Goal: Task Accomplishment & Management: Use online tool/utility

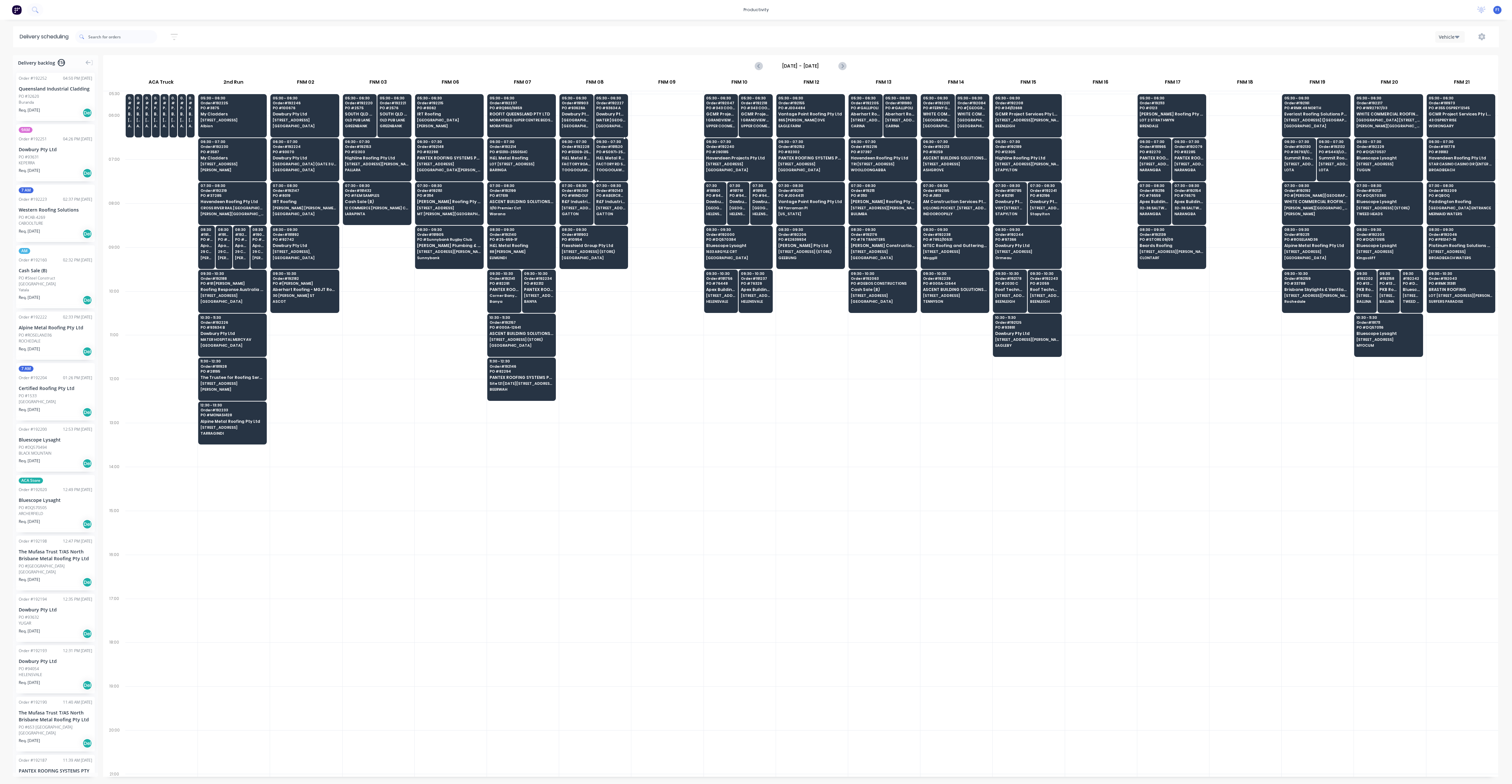
scroll to position [0, 1]
click at [238, 419] on span "Alpine Metal Roofing Pty Ltd" at bounding box center [232, 421] width 63 height 4
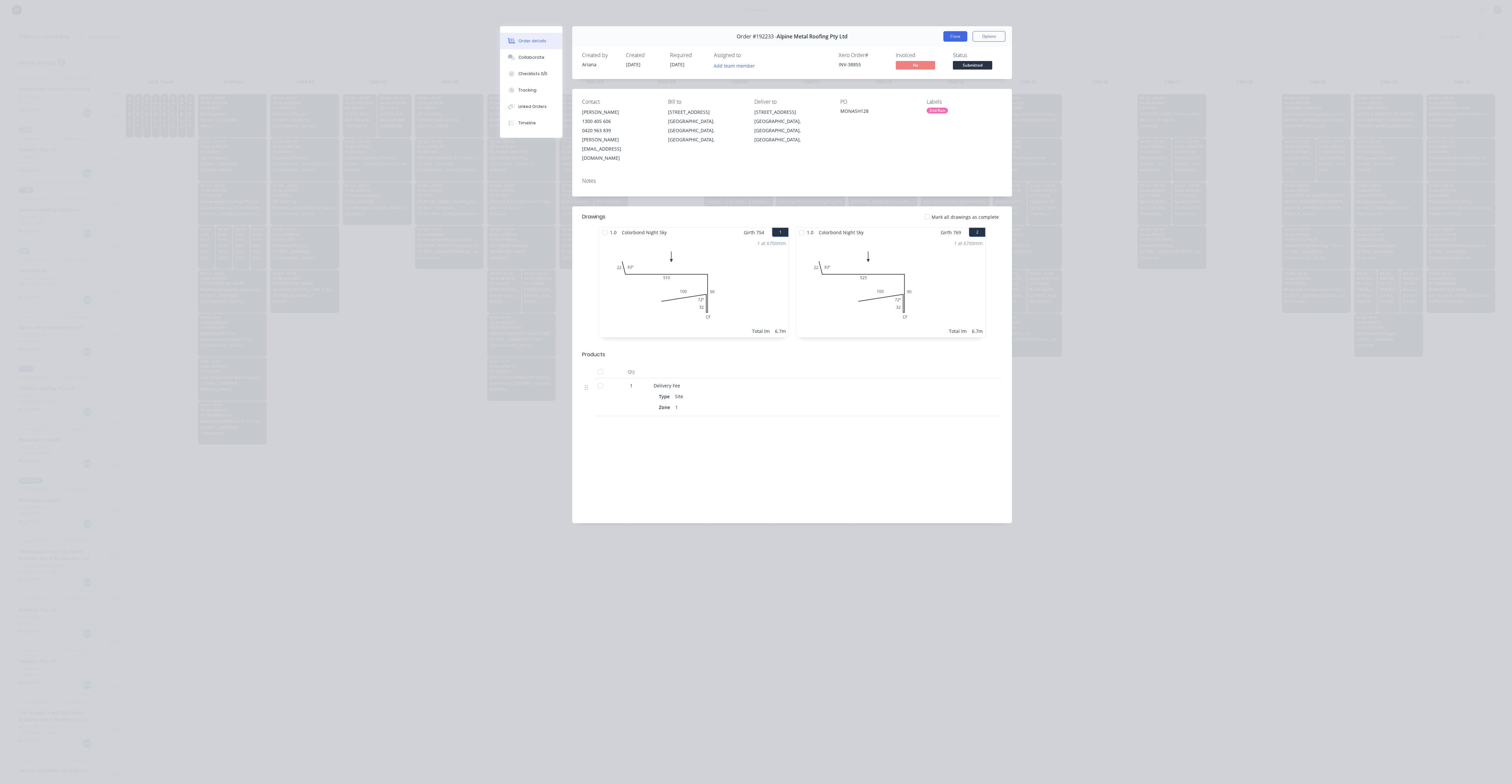
click at [953, 38] on button "Close" at bounding box center [955, 36] width 24 height 11
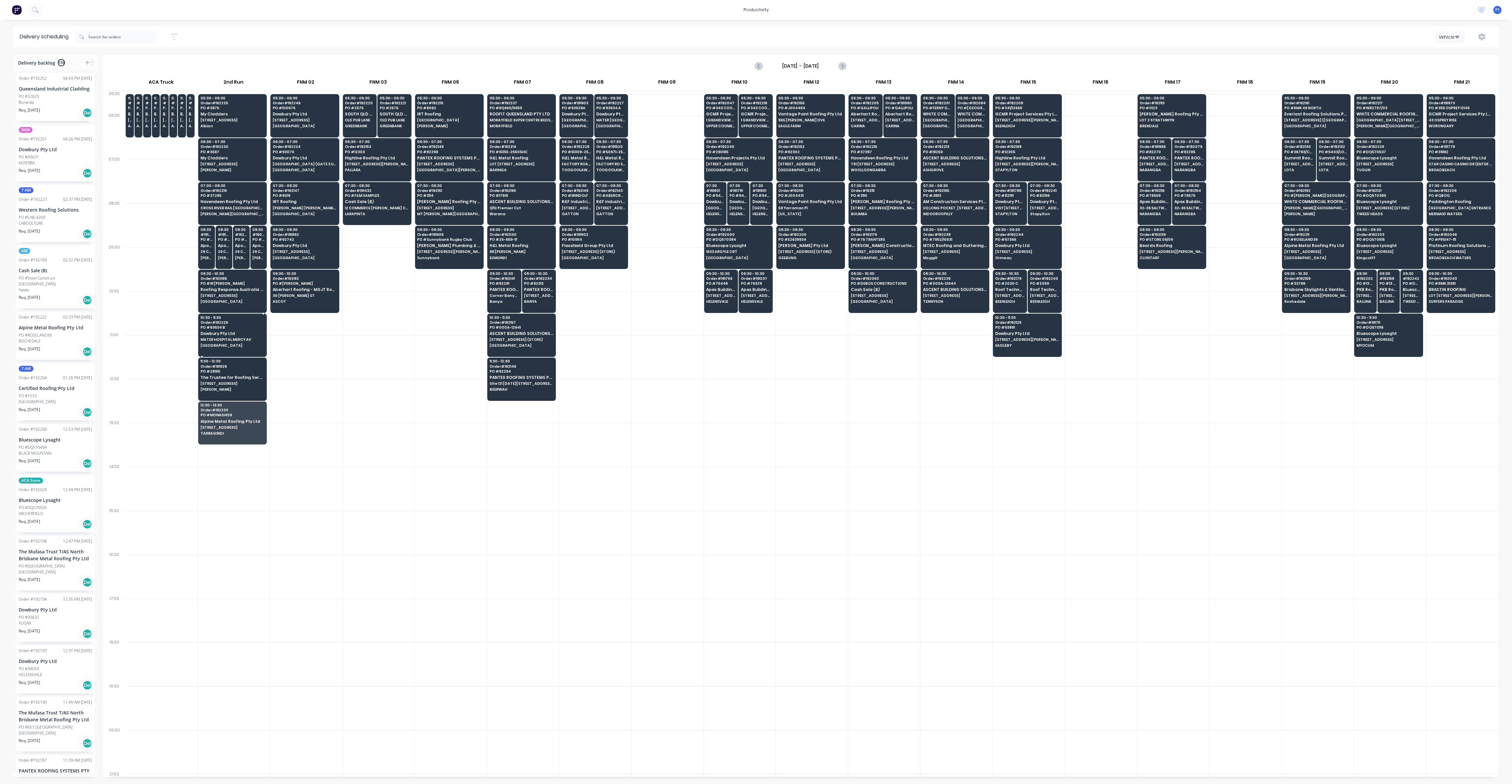
click at [225, 337] on span "MATER HOSPITAL MERCY AV" at bounding box center [232, 339] width 63 height 4
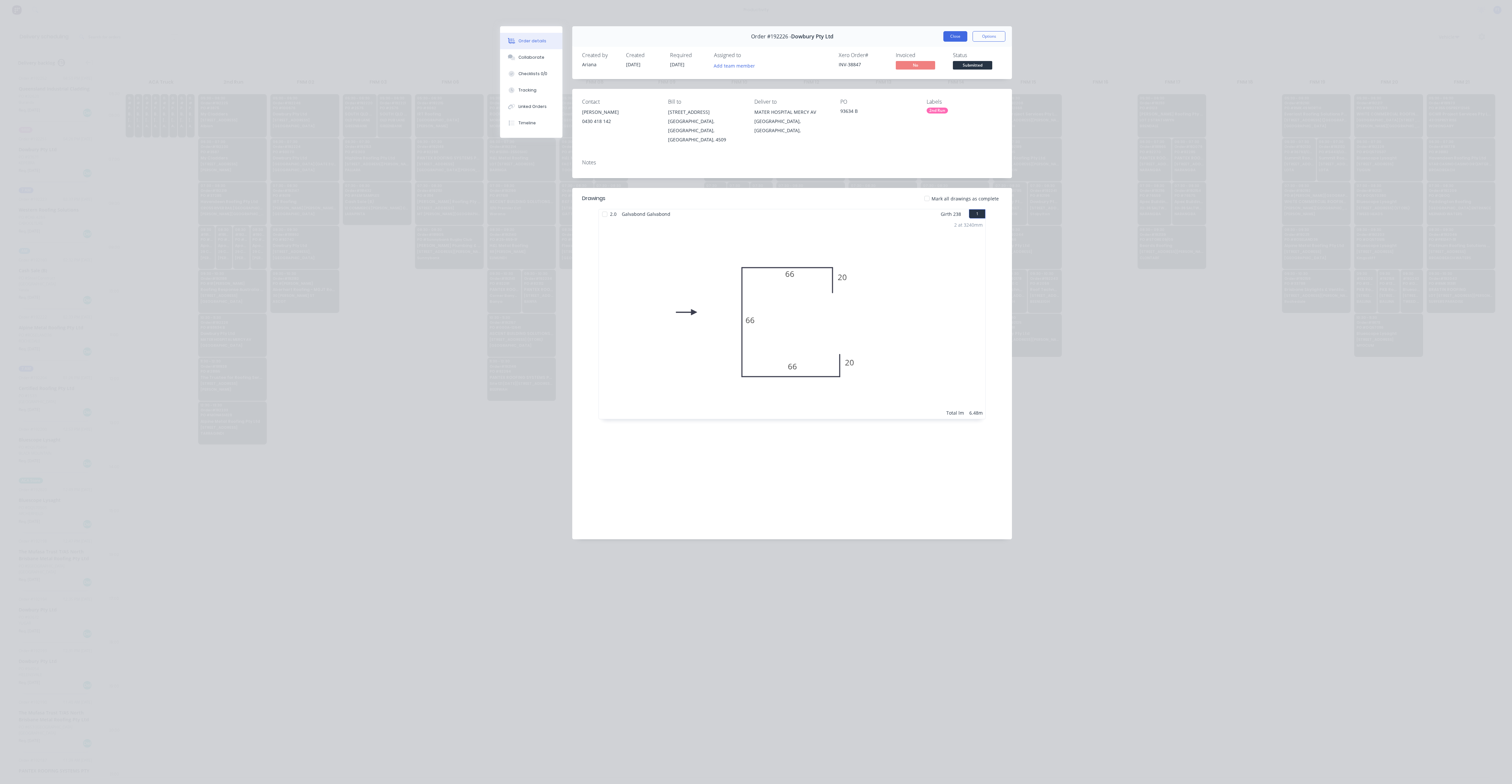
click at [947, 39] on button "Close" at bounding box center [955, 36] width 24 height 11
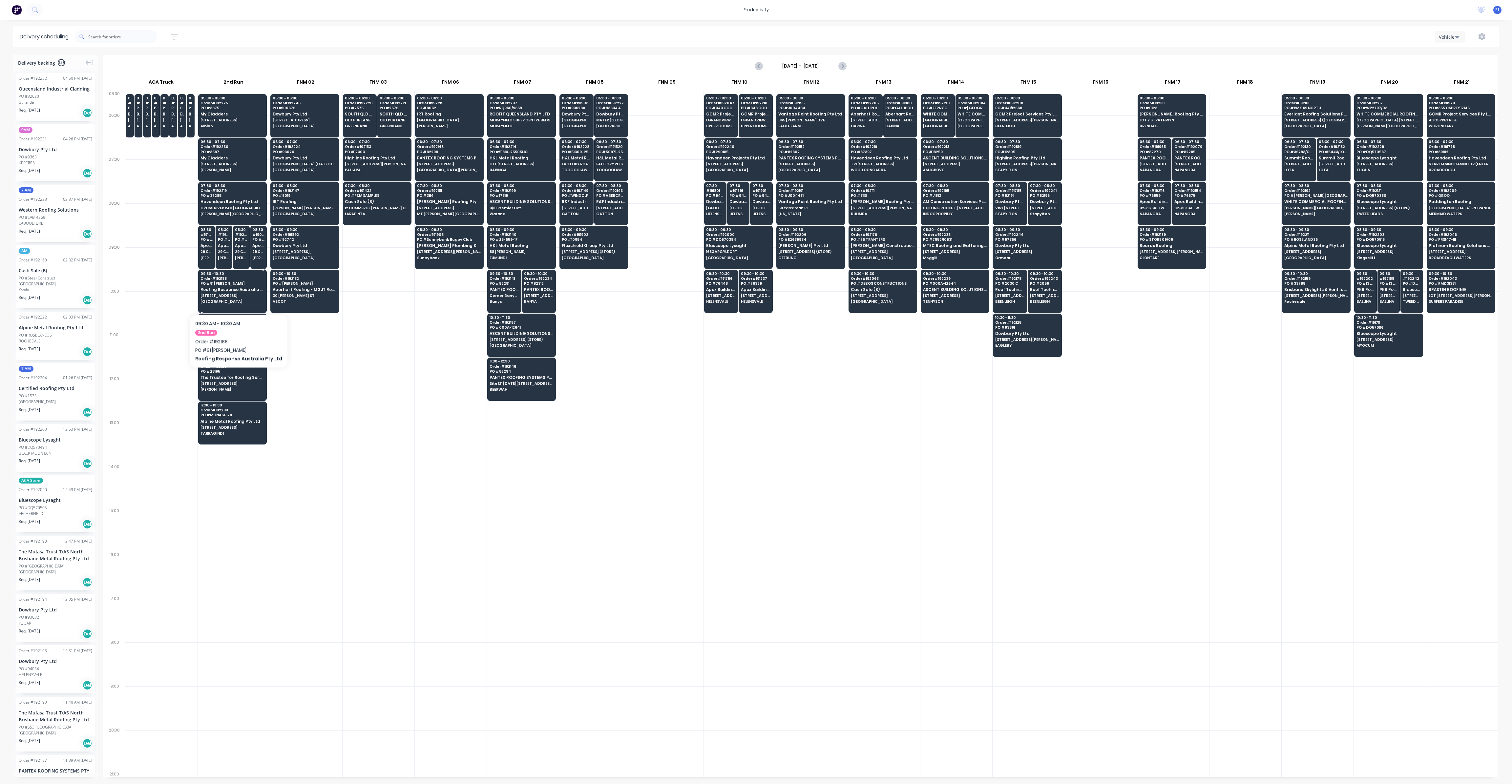
click at [235, 294] on span "[STREET_ADDRESS]" at bounding box center [232, 295] width 63 height 4
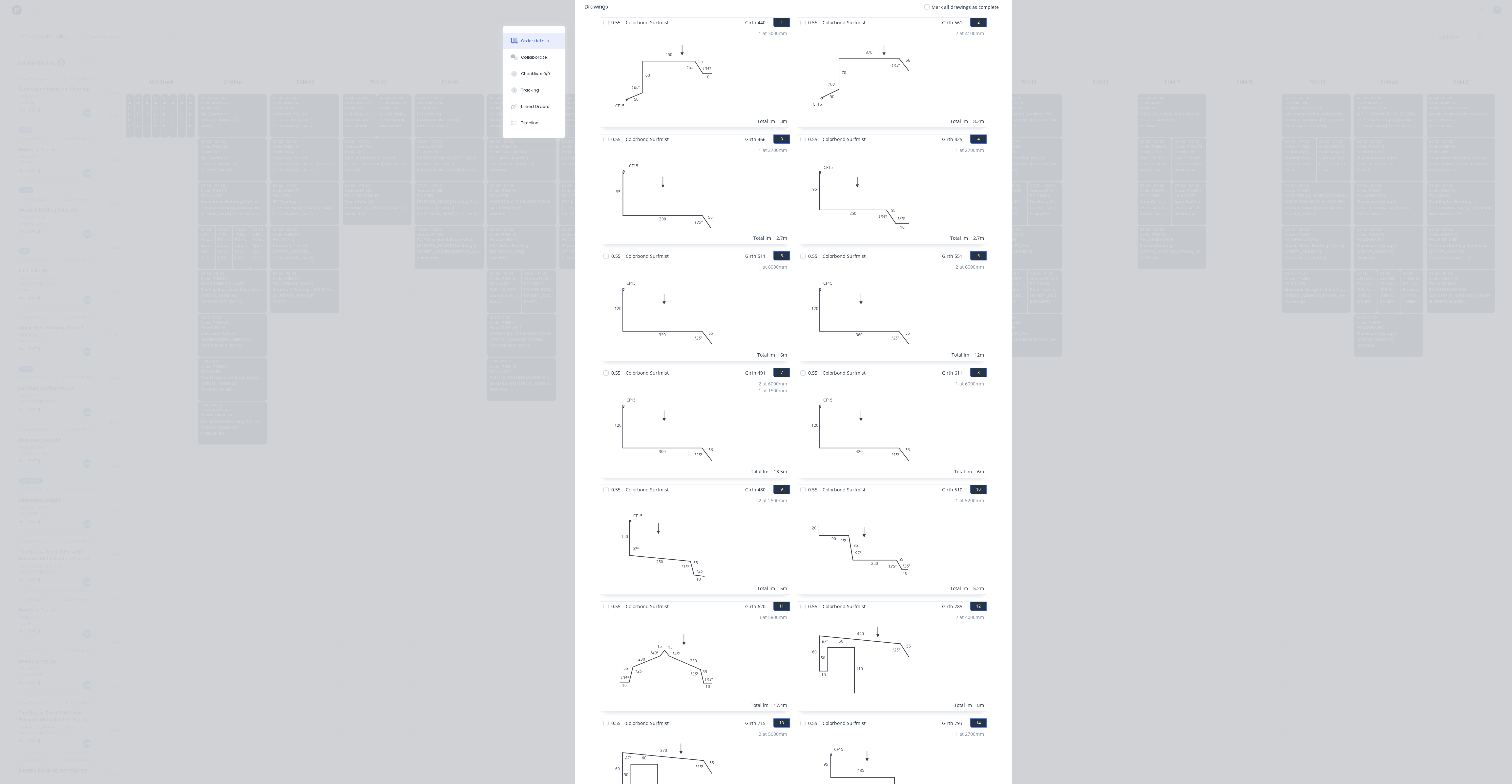
scroll to position [0, 0]
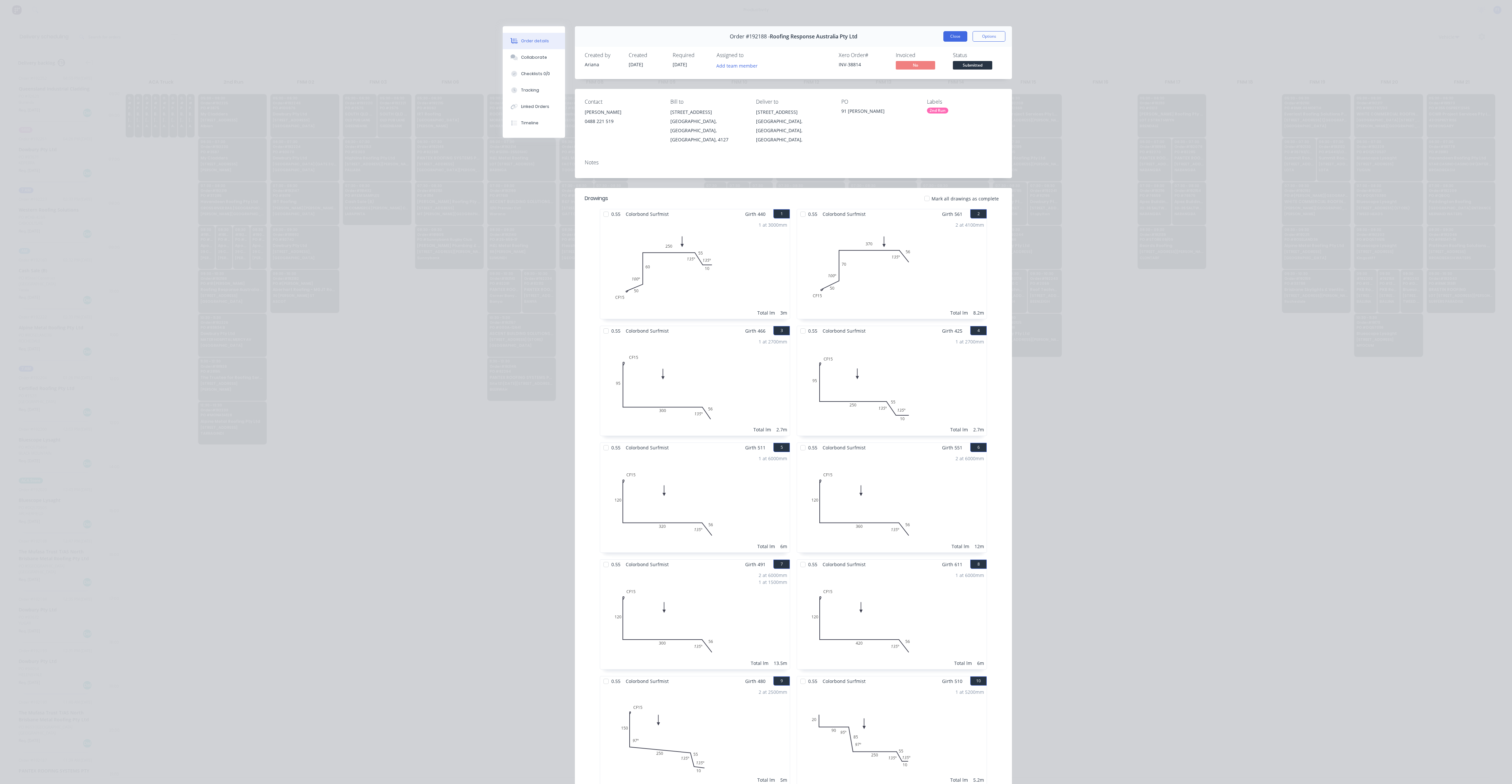
click at [943, 37] on button "Close" at bounding box center [955, 36] width 24 height 11
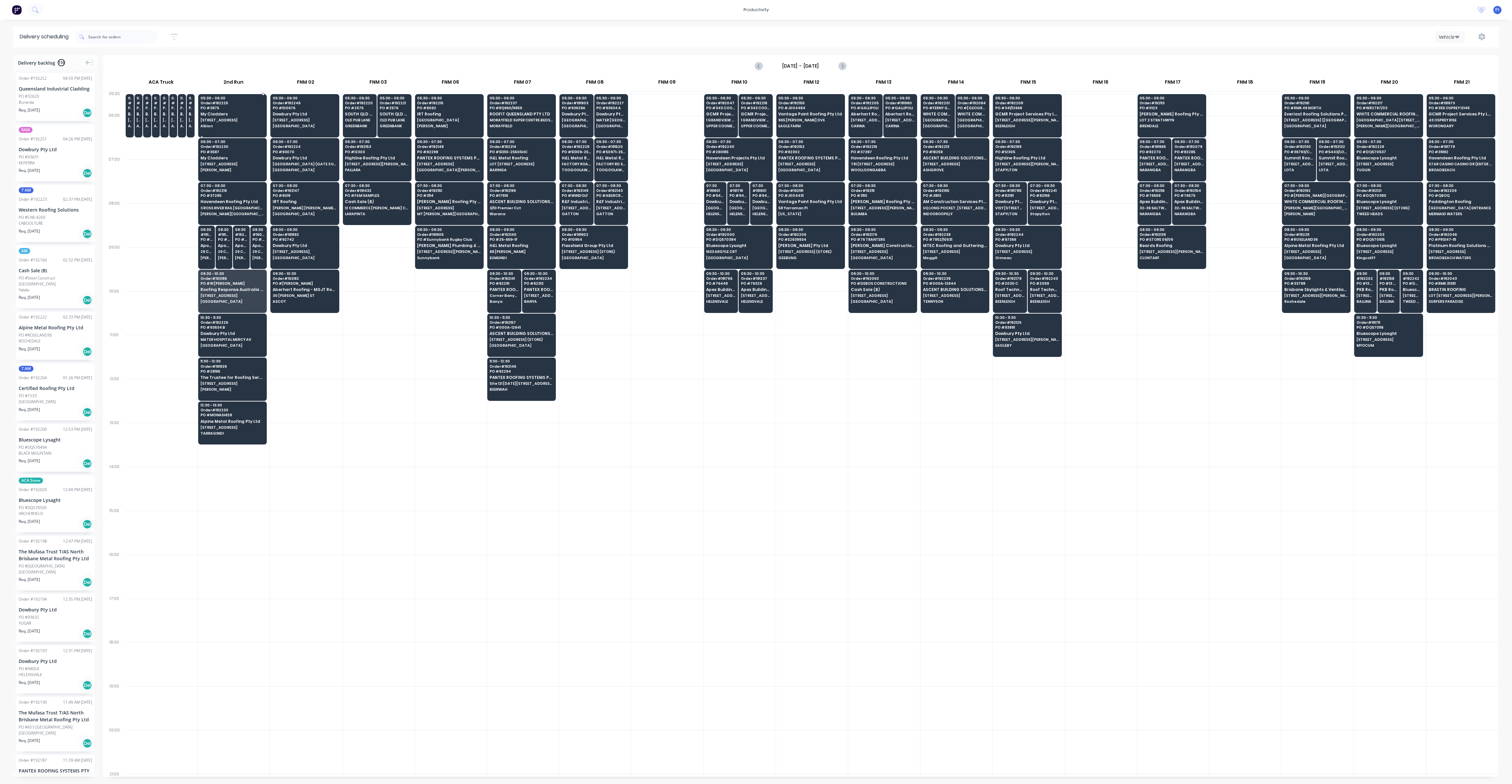
click at [230, 113] on span "My Cladders" at bounding box center [232, 114] width 63 height 4
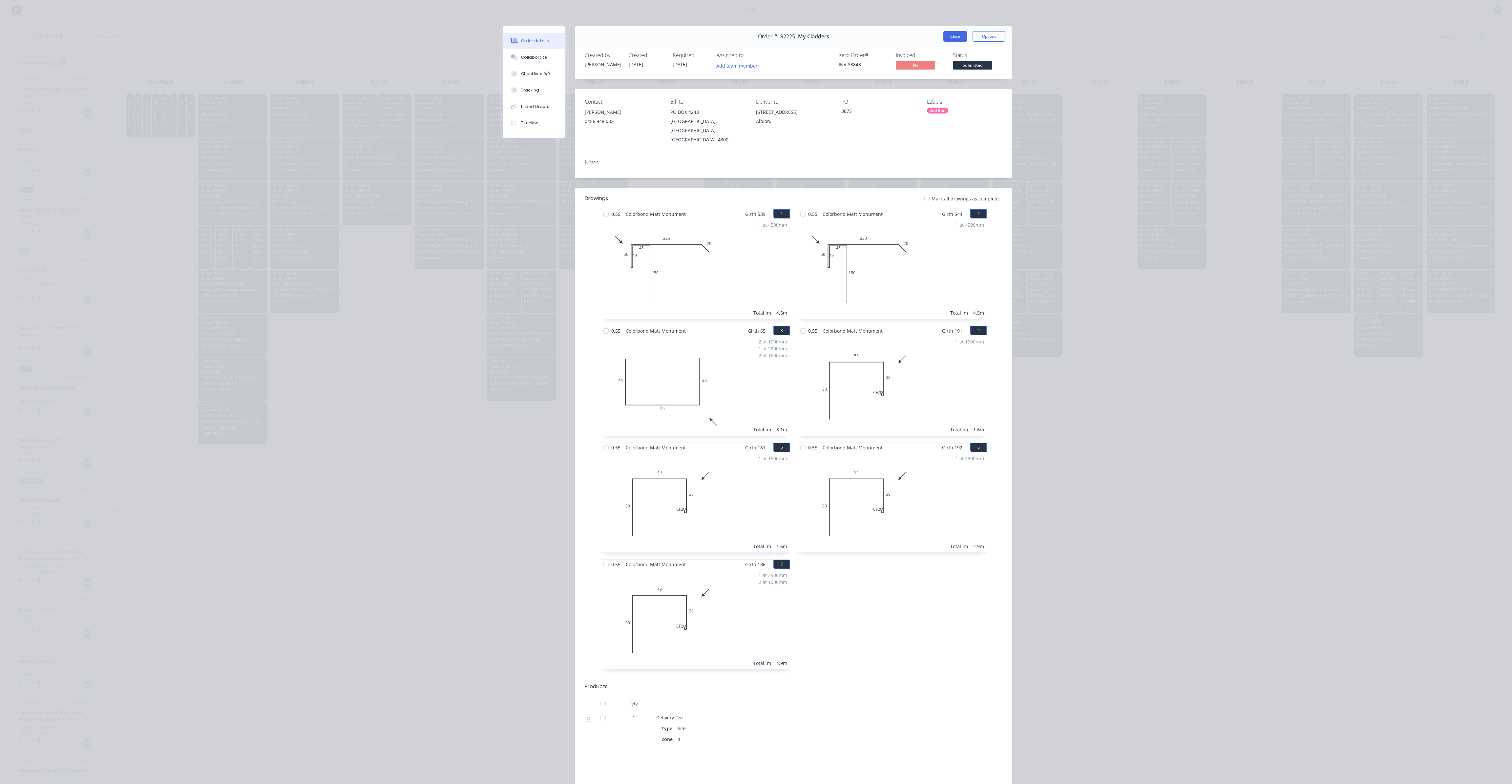
click at [950, 39] on button "Close" at bounding box center [955, 36] width 24 height 11
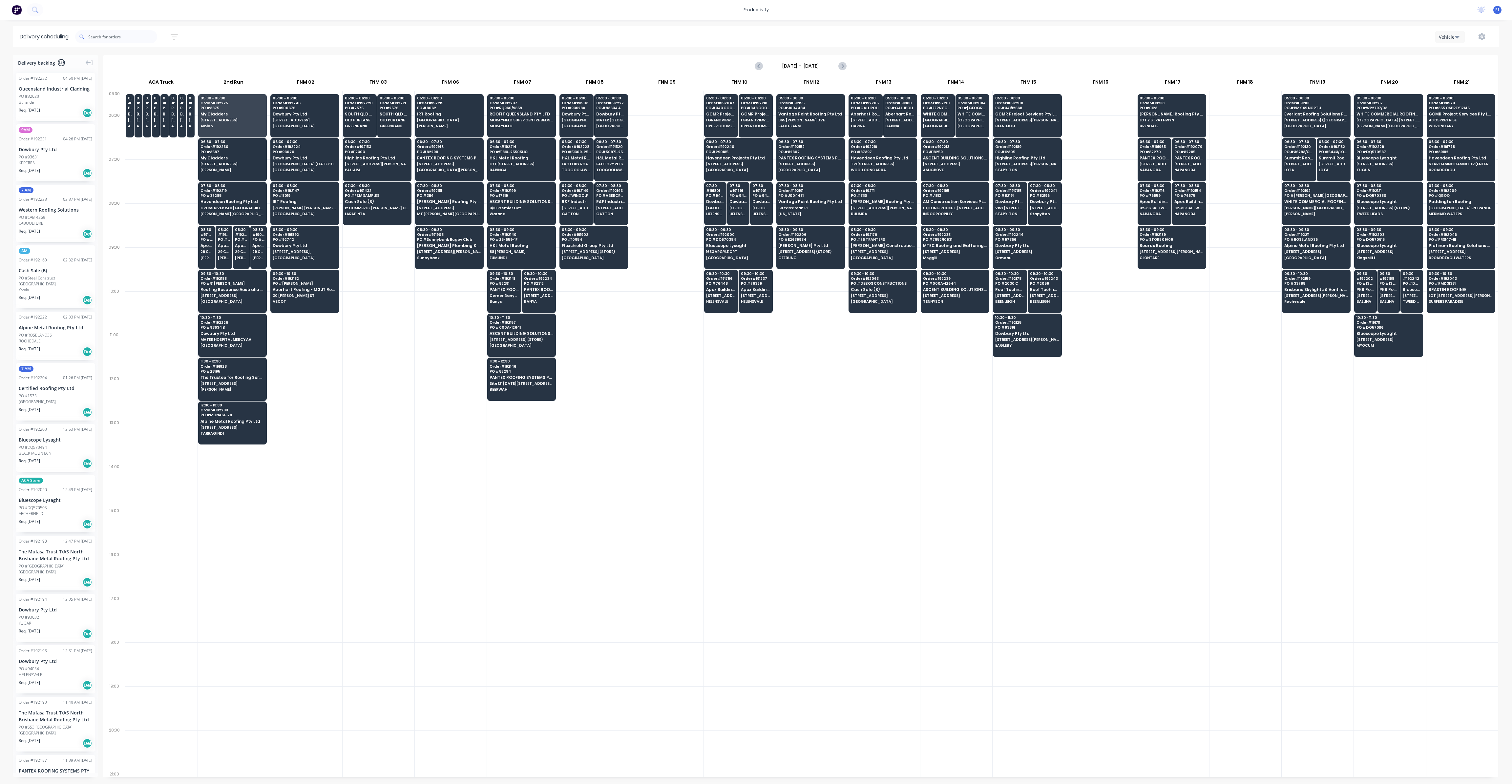
click at [153, 185] on div at bounding box center [161, 181] width 72 height 44
click at [298, 120] on span "[STREET_ADDRESS]" at bounding box center [305, 120] width 63 height 4
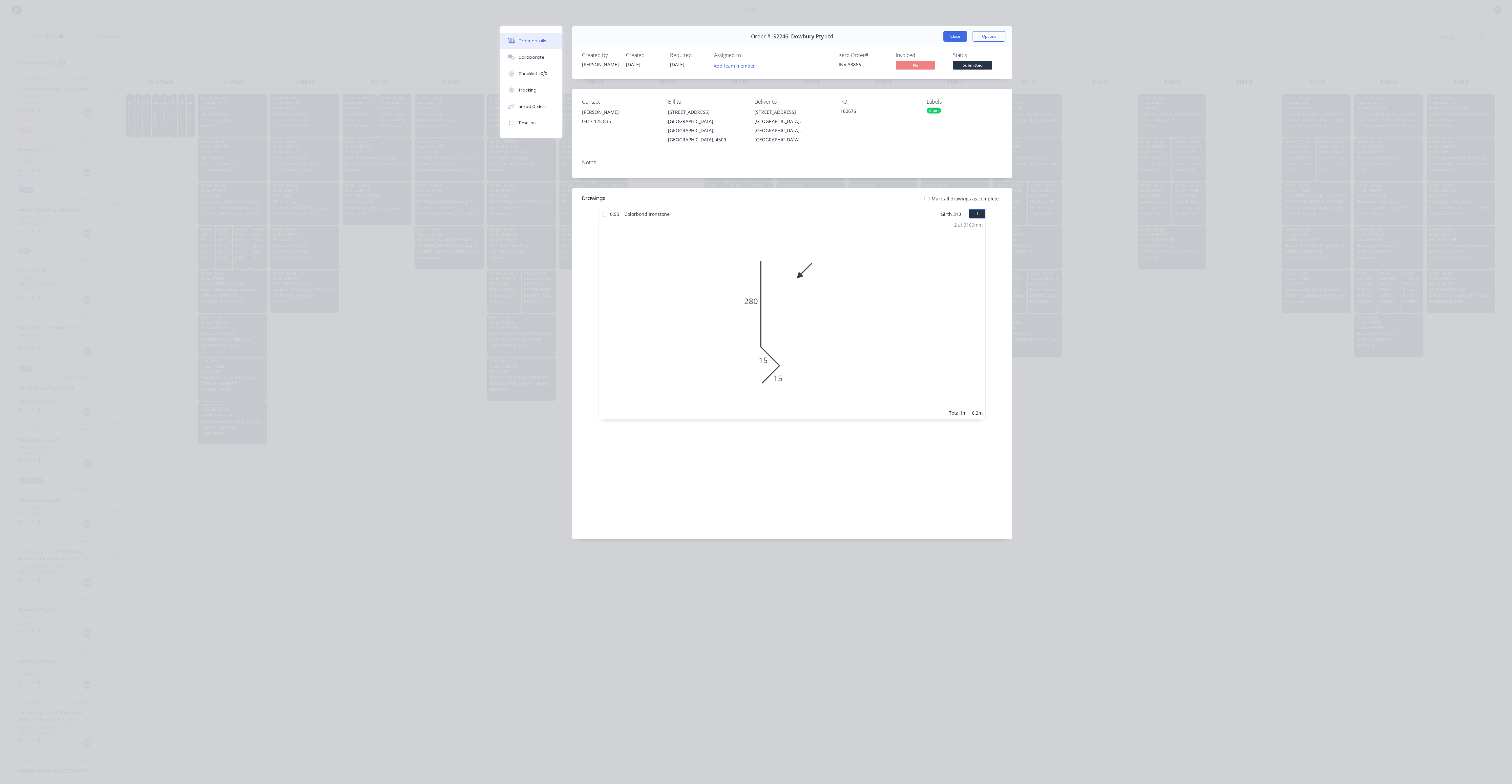
click at [944, 34] on button "Close" at bounding box center [955, 36] width 24 height 11
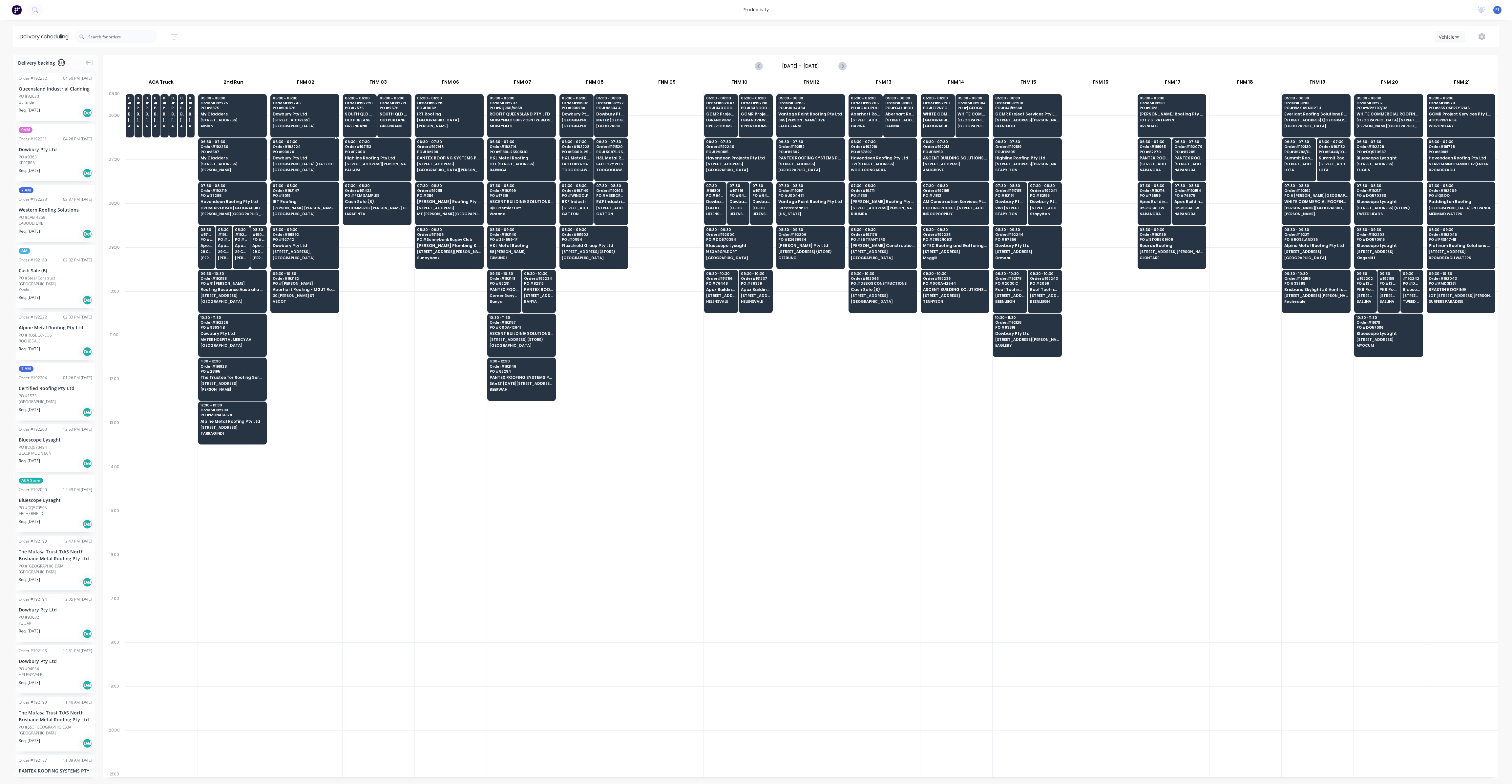
click at [316, 166] on div "06:30 - 07:30 Order # 192224 PO # 93070 Dowbury Pty Ltd [GEOGRAPHIC_DATA] (GATE…" at bounding box center [305, 156] width 68 height 37
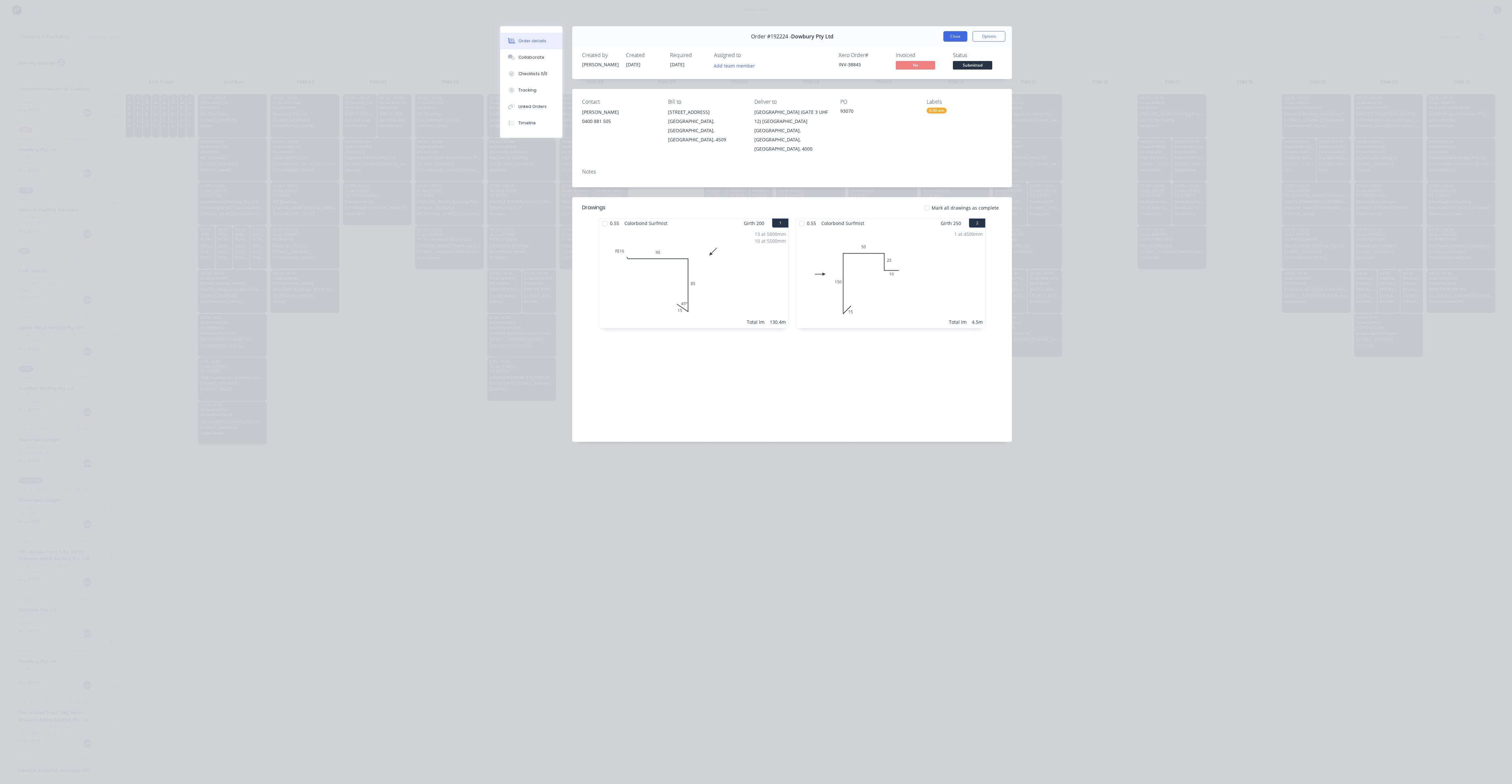
click at [953, 36] on button "Close" at bounding box center [955, 36] width 24 height 11
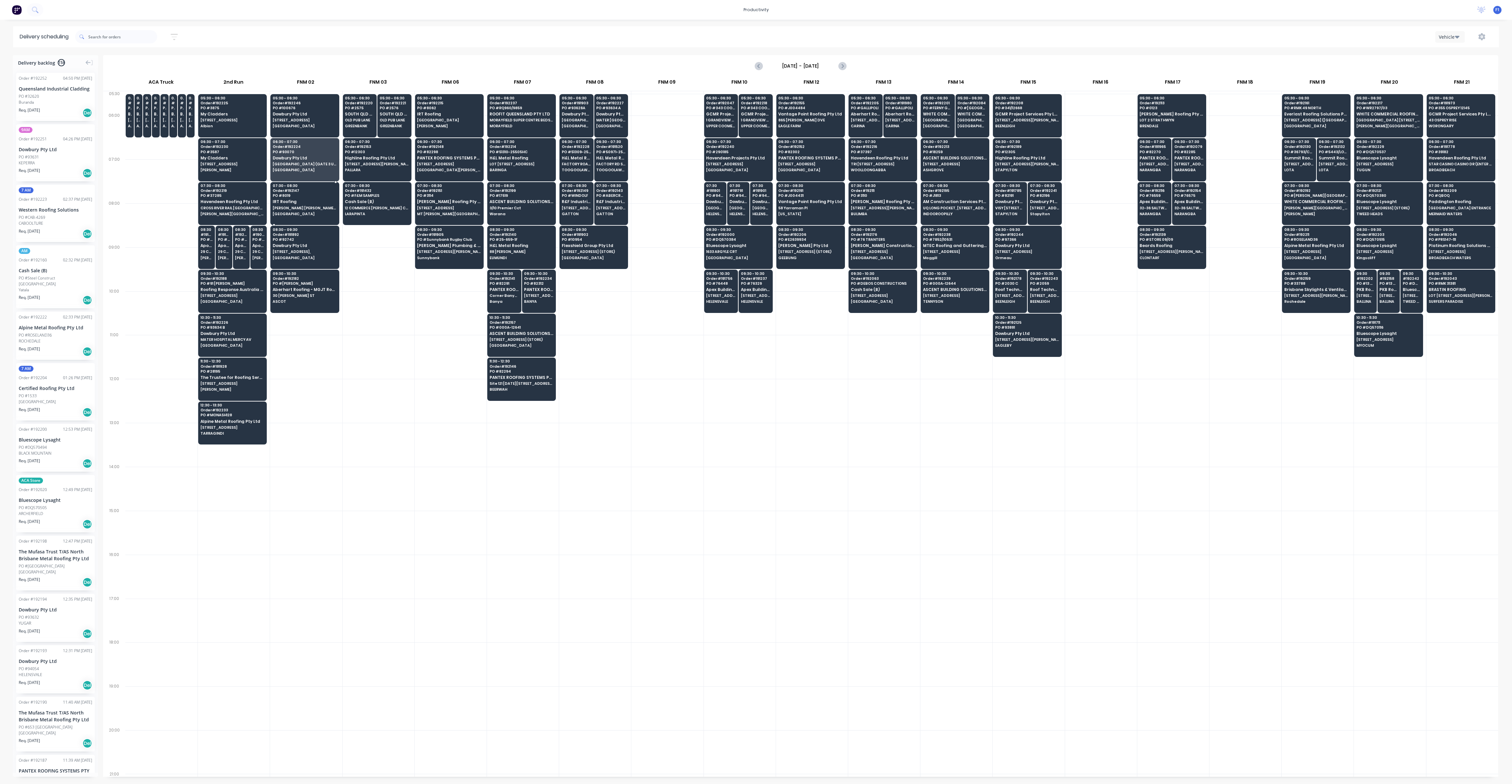
click at [306, 207] on span "[PERSON_NAME] [PERSON_NAME] Tce" at bounding box center [305, 208] width 63 height 4
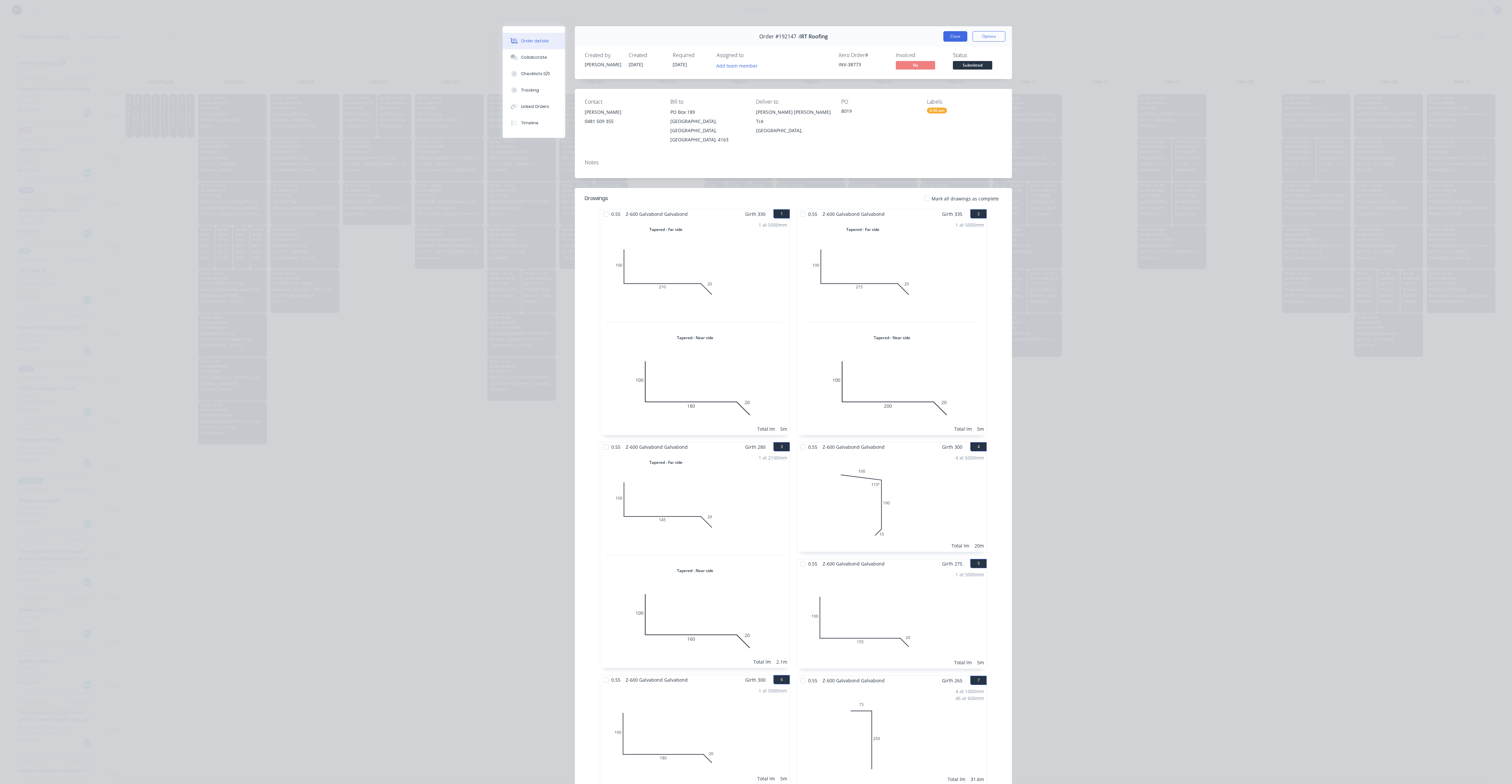
click at [943, 37] on button "Close" at bounding box center [955, 36] width 24 height 11
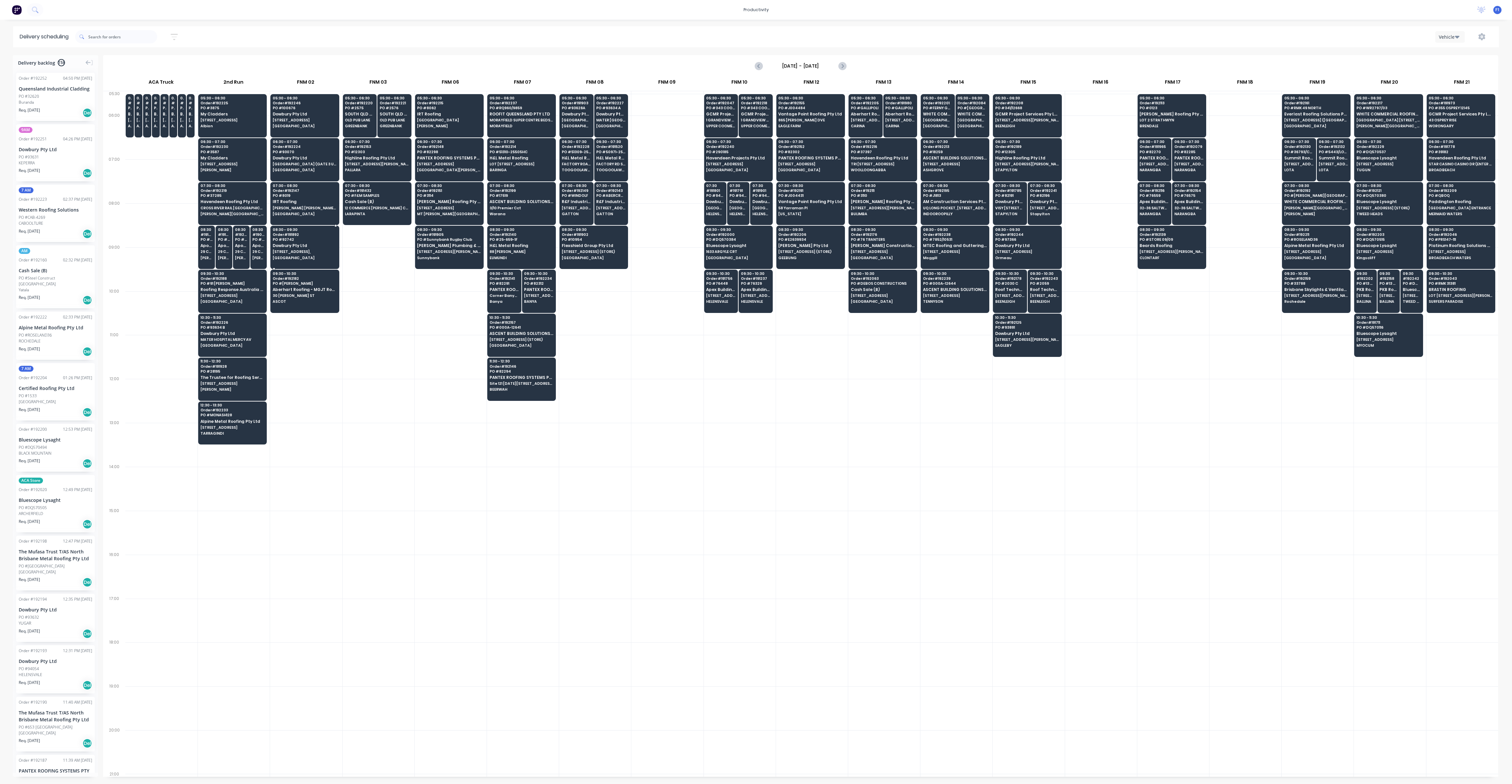
click at [291, 248] on div "08:30 - 09:30 Order # 191892 PO # 92742 Dowbury Pty Ltd [STREET_ADDRESS]" at bounding box center [305, 244] width 68 height 37
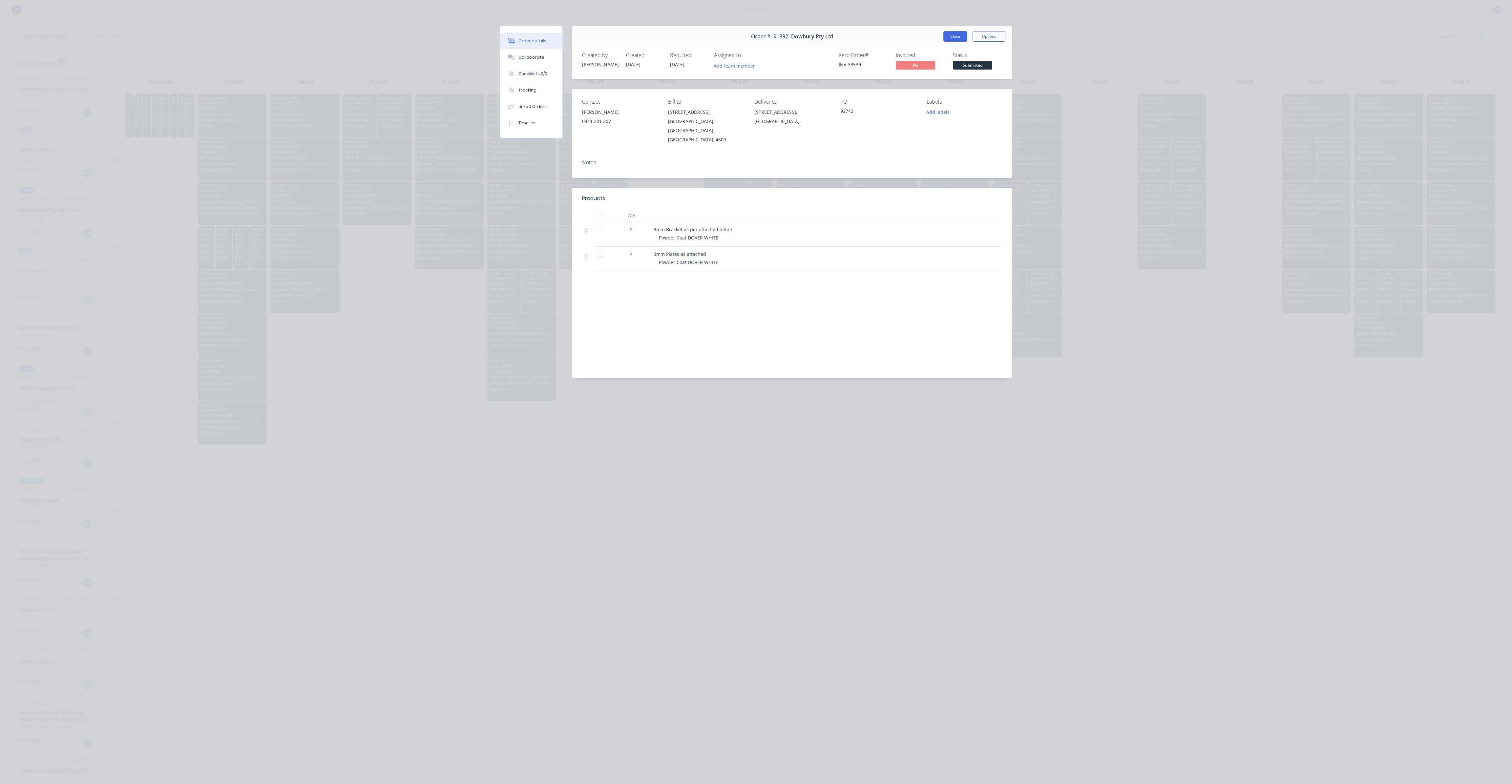
click at [950, 36] on button "Close" at bounding box center [955, 36] width 24 height 11
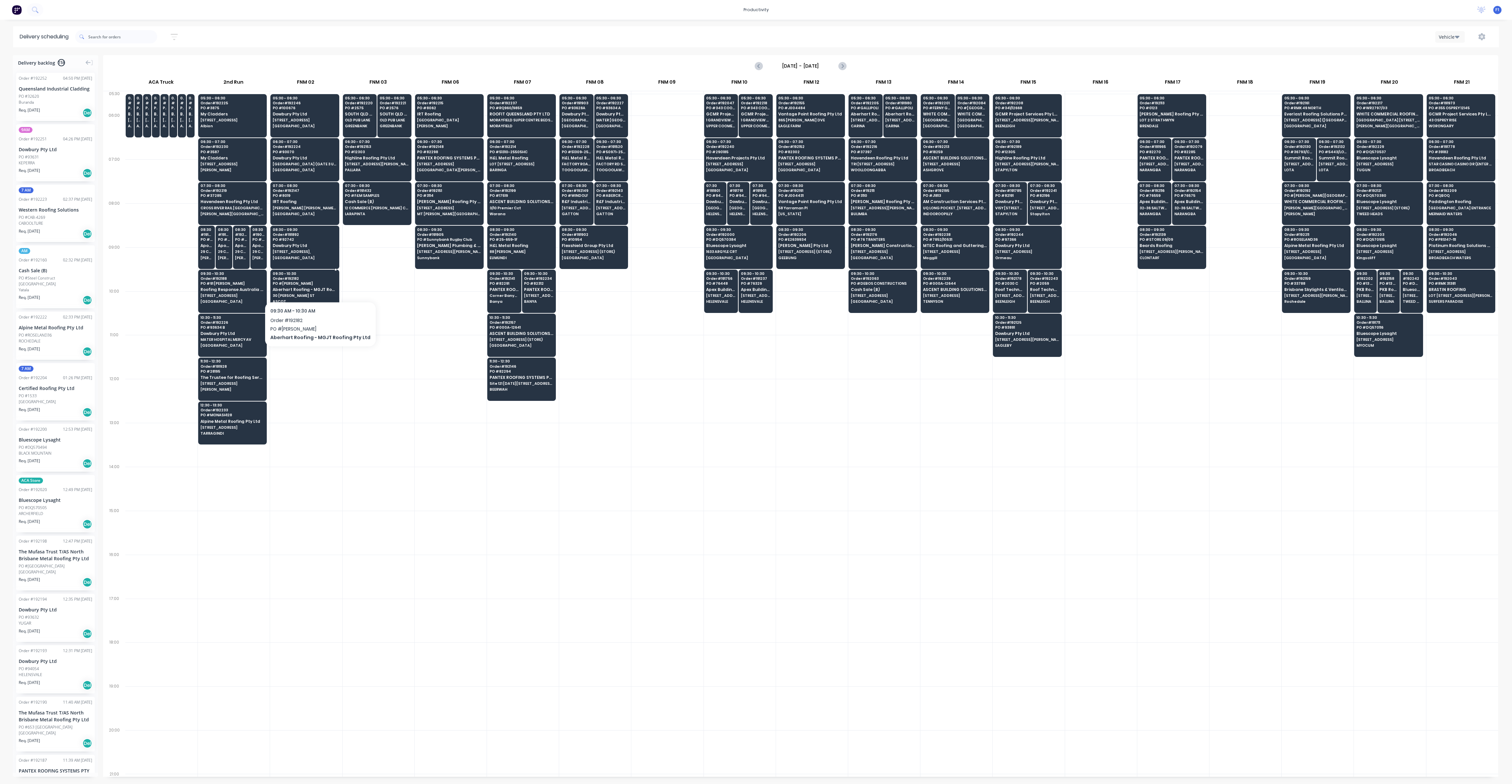
click at [316, 285] on div "09:30 - 10:30 Order # 192182 PO # [PERSON_NAME] [PERSON_NAME] Roofing - MGJT Ro…" at bounding box center [305, 288] width 68 height 37
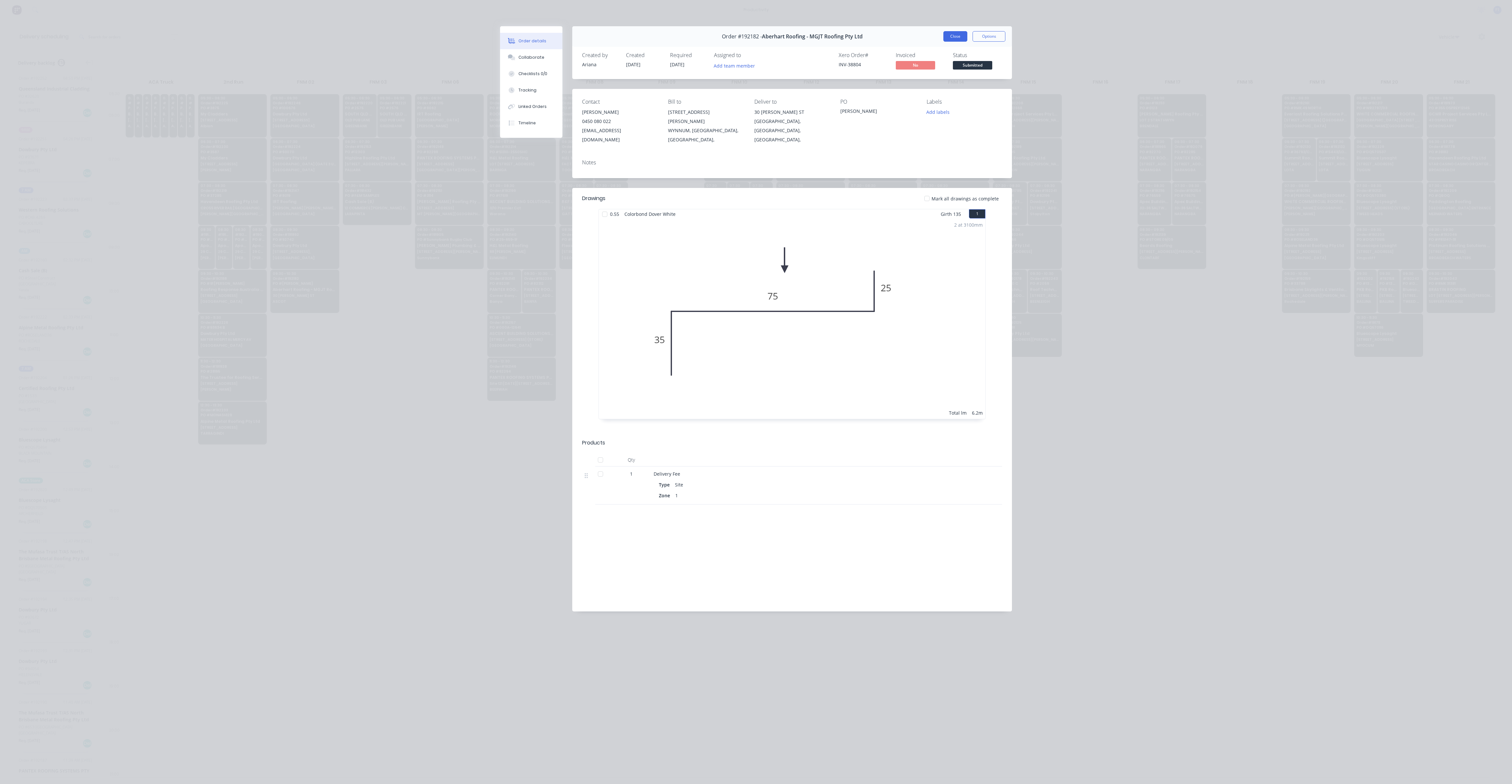
click at [958, 37] on button "Close" at bounding box center [955, 36] width 24 height 11
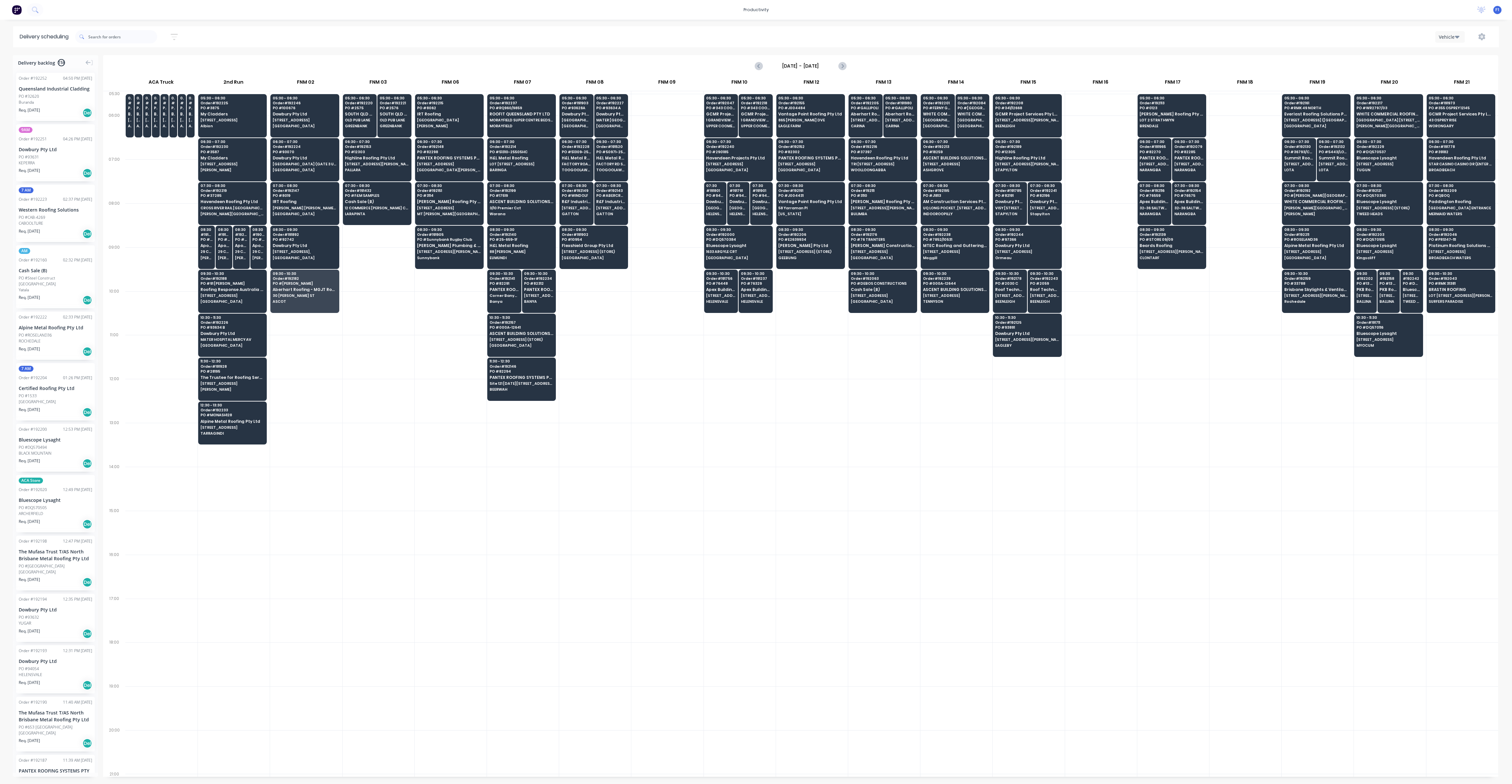
click at [669, 400] on div at bounding box center [667, 401] width 72 height 44
click at [573, 467] on div at bounding box center [595, 488] width 72 height 44
click at [1042, 207] on span "[STREET_ADDRESS][PERSON_NAME]" at bounding box center [1045, 208] width 29 height 4
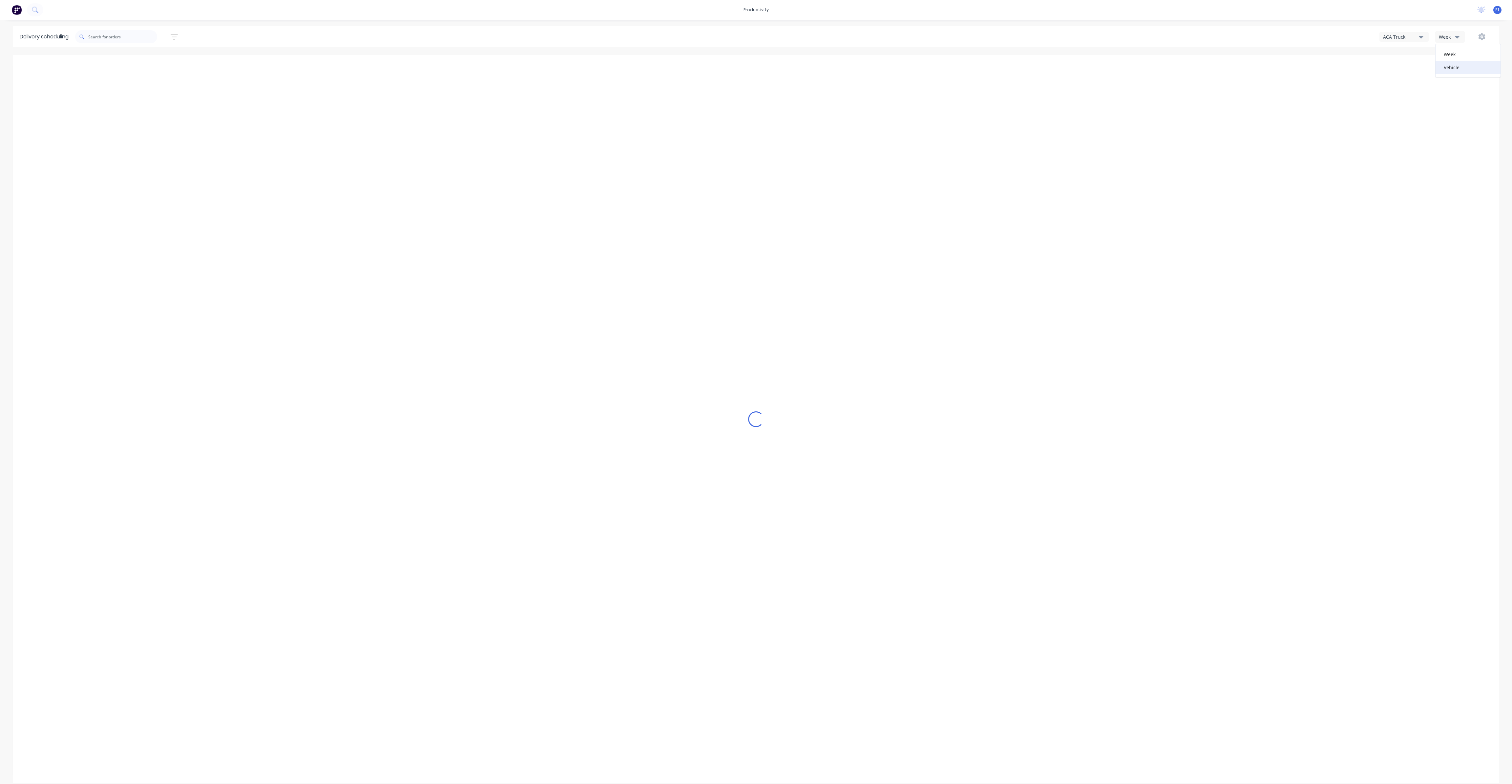
click at [1447, 69] on div "Vehicle" at bounding box center [1468, 67] width 65 height 13
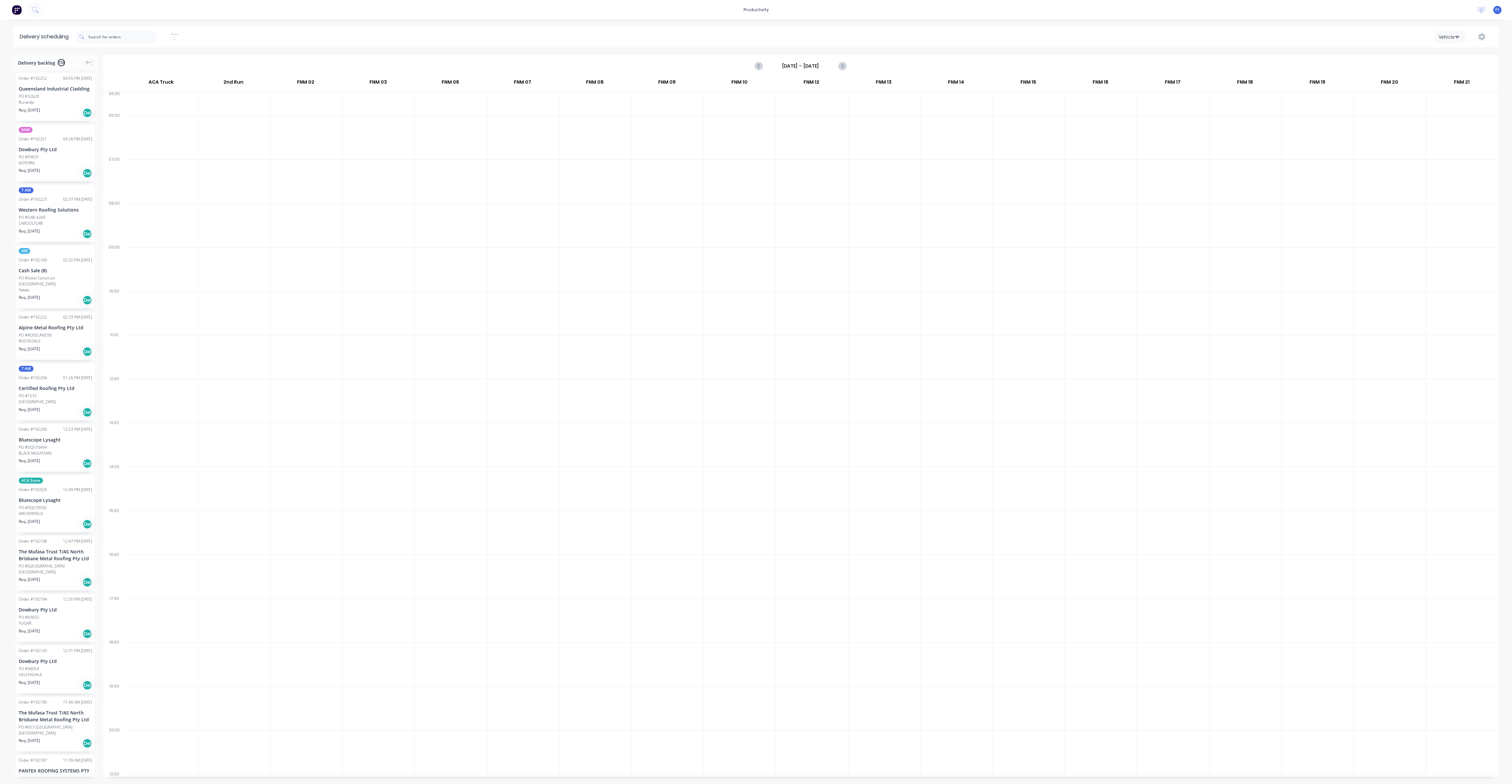
click at [829, 65] on input "Sunday - 07/09/25" at bounding box center [801, 66] width 65 height 10
click at [816, 109] on div "10" at bounding box center [816, 111] width 10 height 10
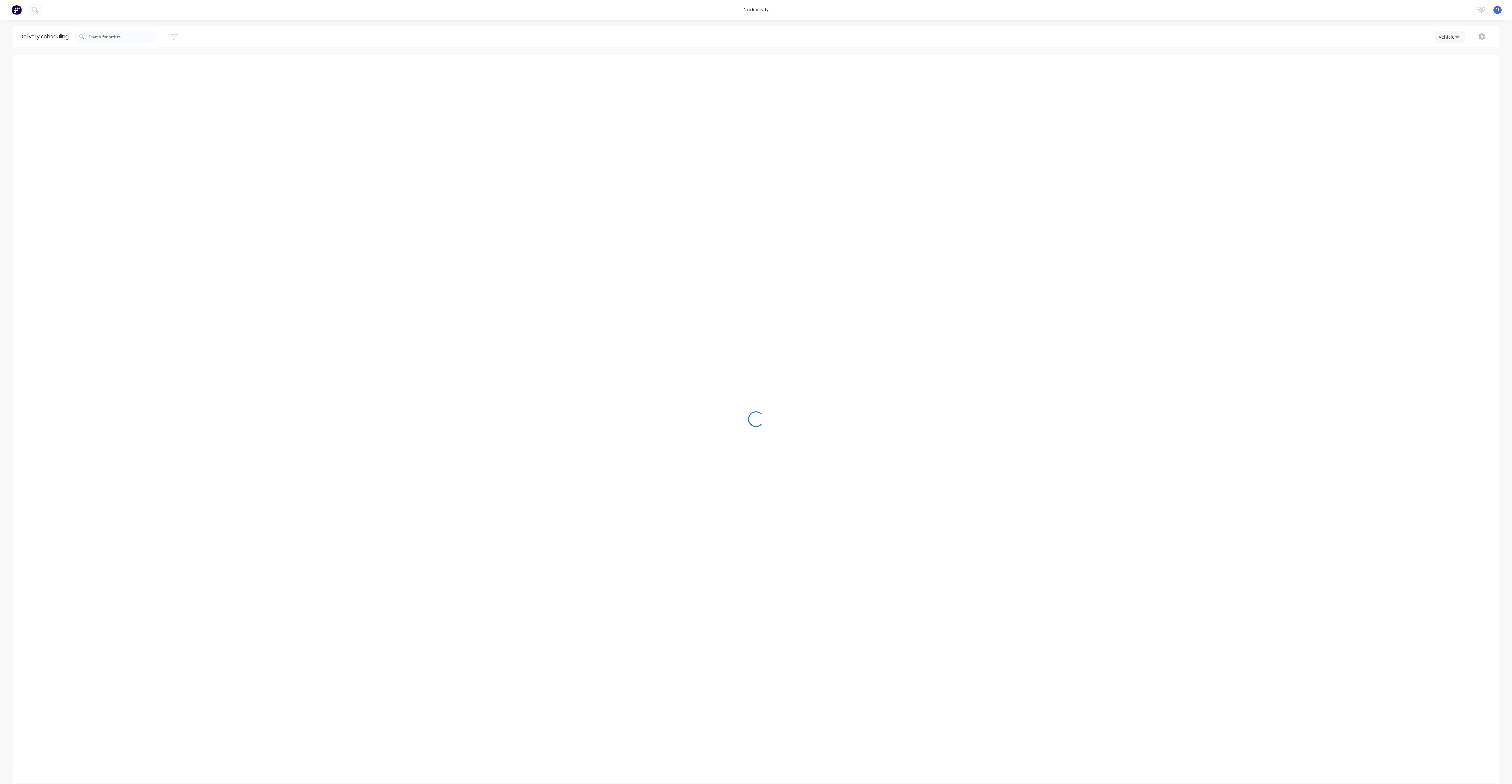
type input "[DATE] - [DATE]"
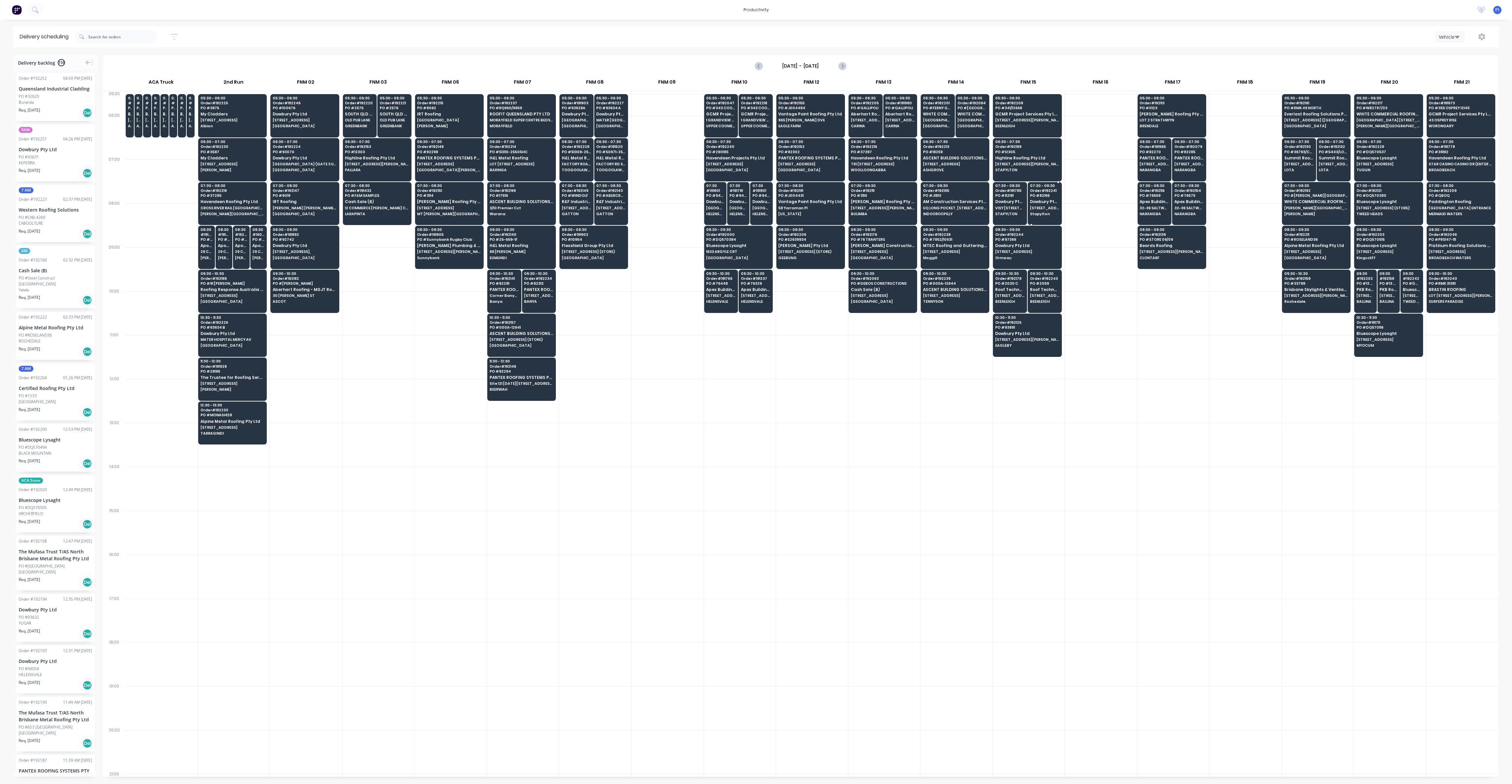
click at [1045, 208] on span "[STREET_ADDRESS][PERSON_NAME]" at bounding box center [1045, 208] width 29 height 4
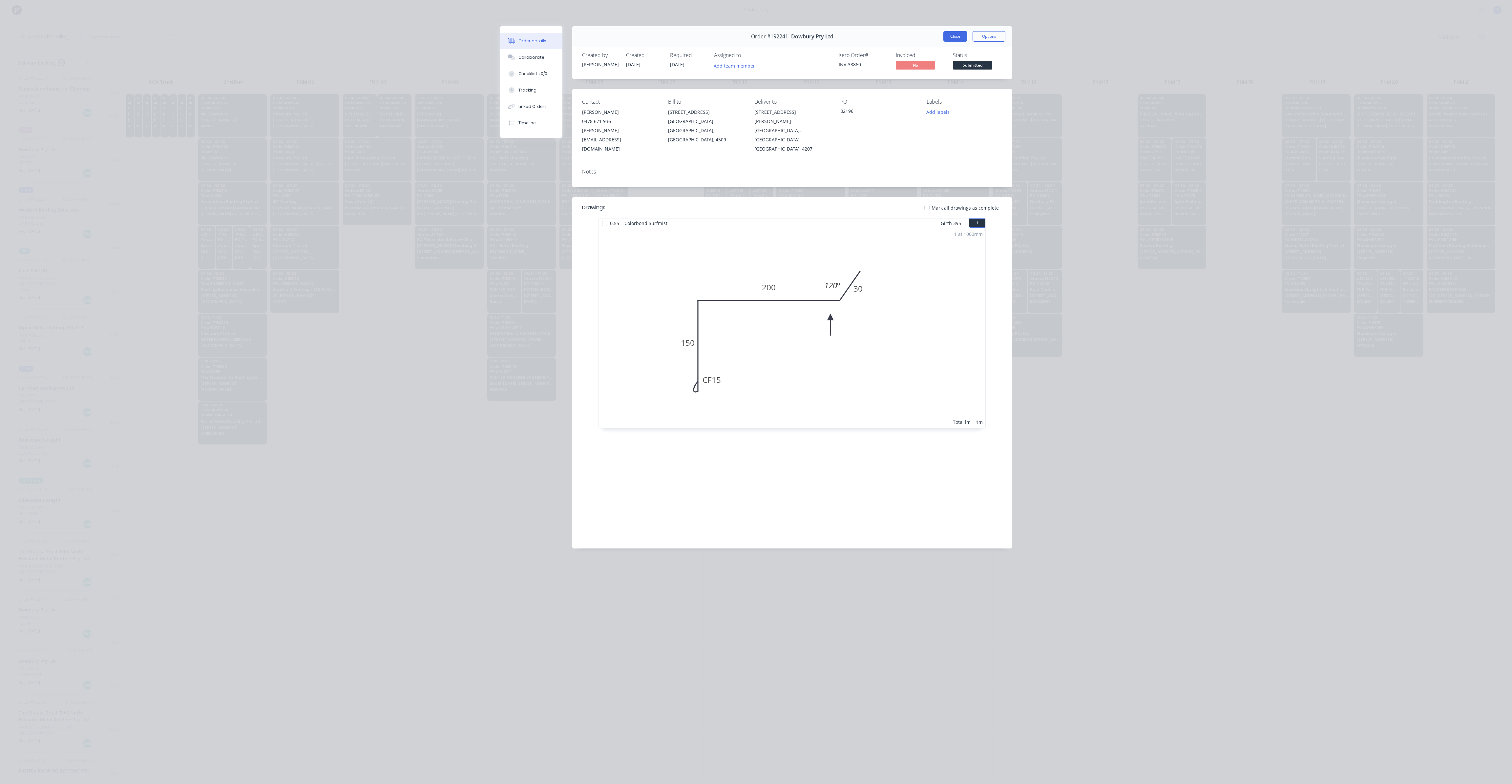
click at [955, 38] on button "Close" at bounding box center [955, 36] width 24 height 11
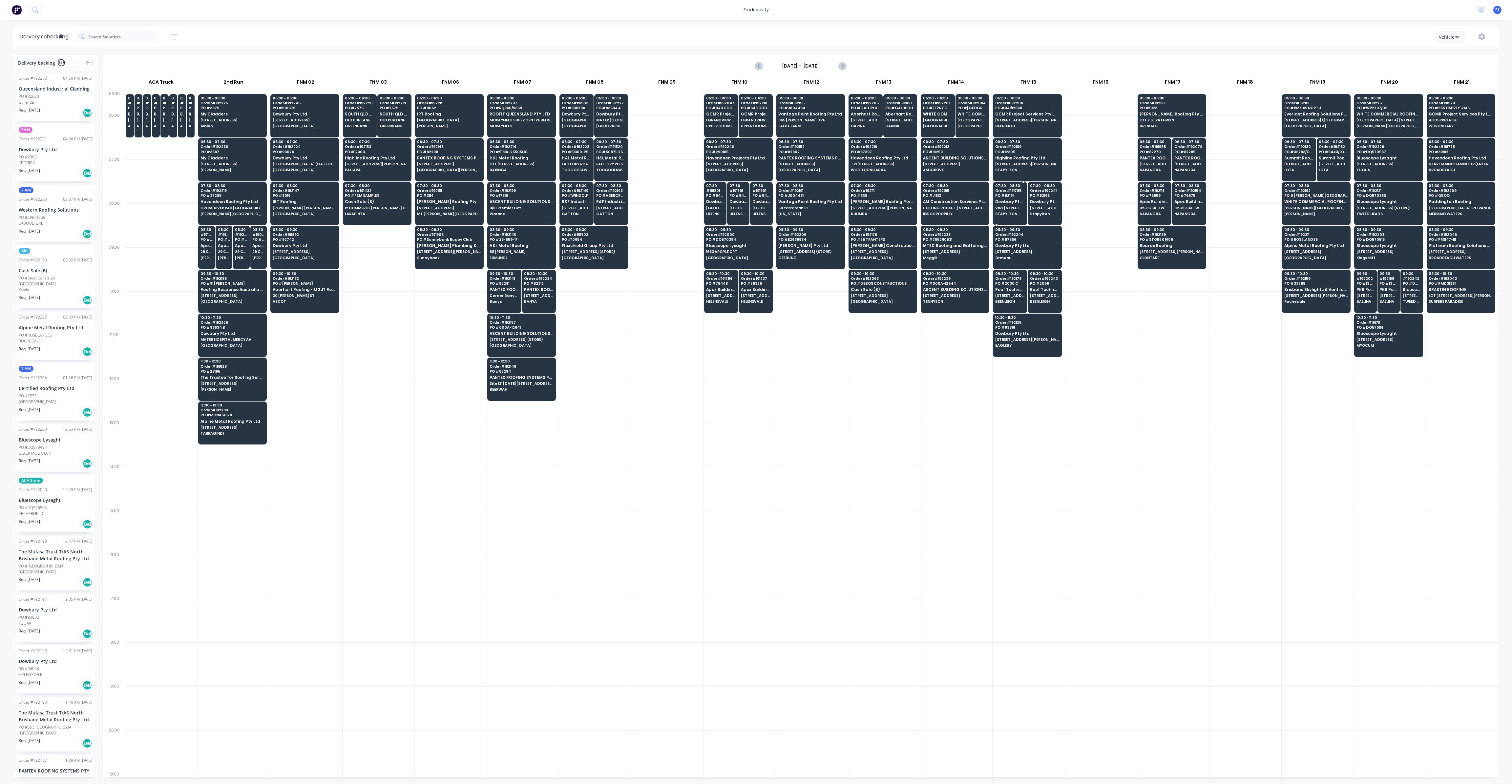
click at [1015, 212] on span "STAPYLTON" at bounding box center [1010, 214] width 29 height 4
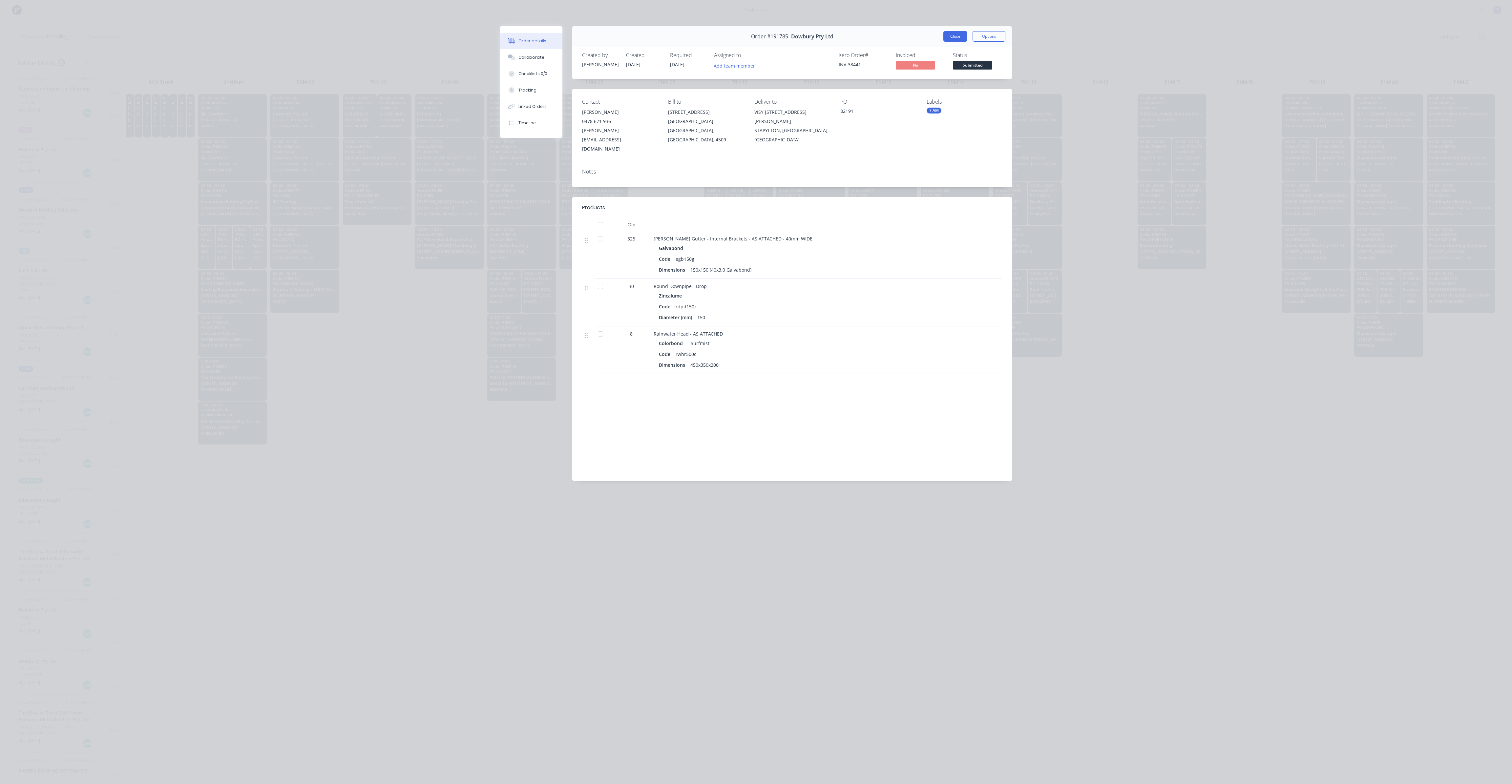
click at [957, 38] on button "Close" at bounding box center [955, 36] width 24 height 11
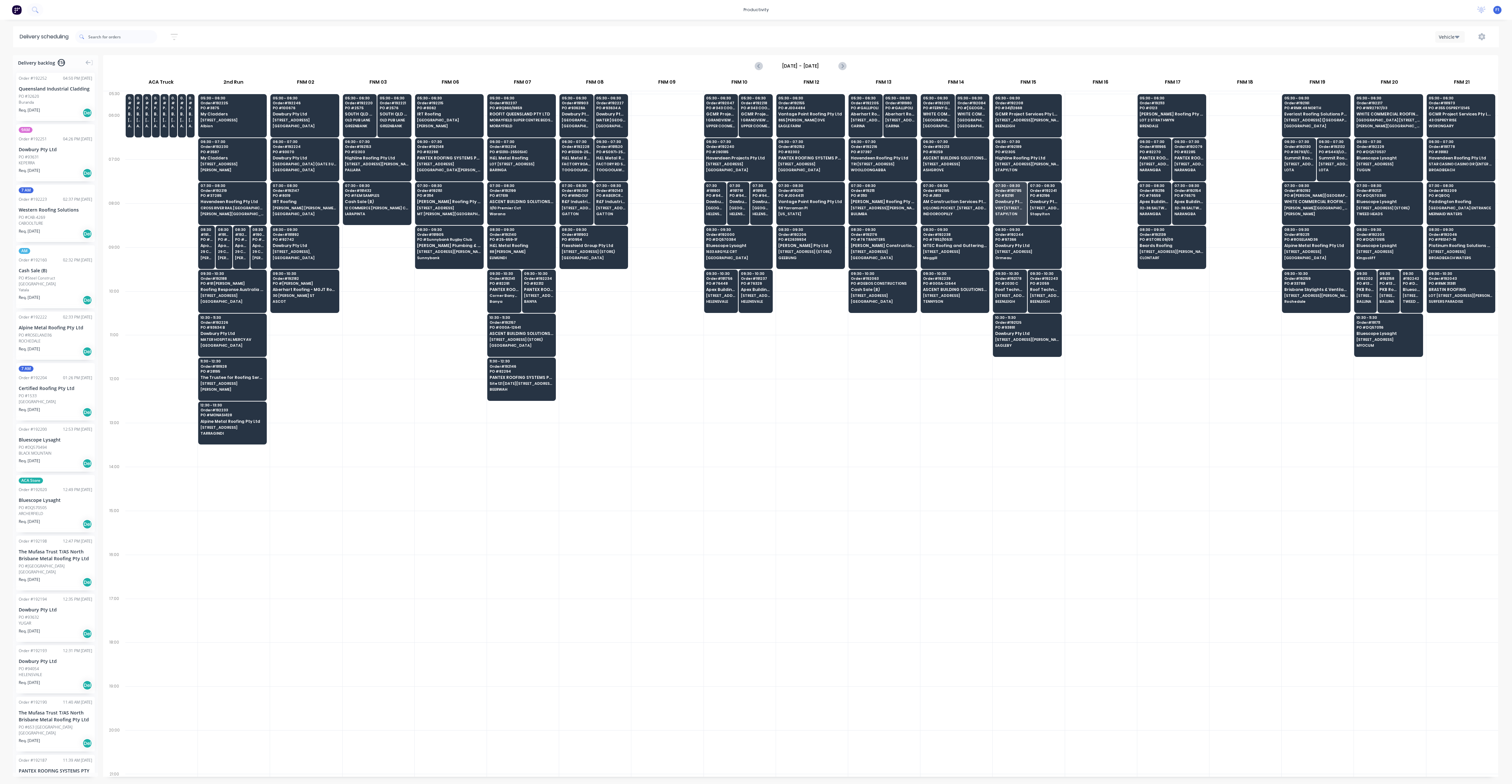
click at [1108, 390] on div at bounding box center [1101, 401] width 72 height 44
click at [1030, 121] on span "[STREET_ADDRESS][PERSON_NAME] (WOOLWORTHS LOADING BAY)" at bounding box center [1027, 120] width 63 height 4
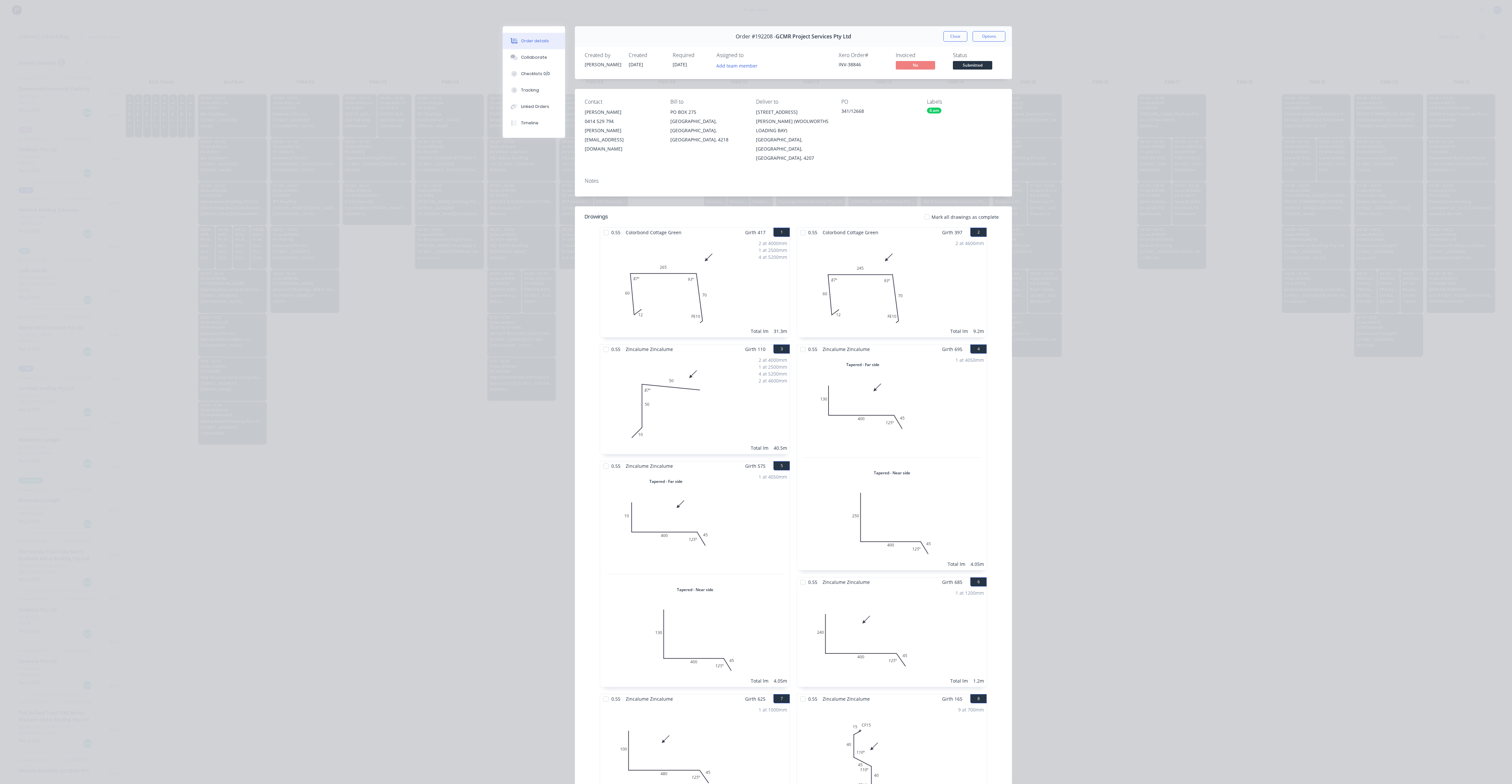
click at [957, 36] on button "Close" at bounding box center [955, 36] width 24 height 11
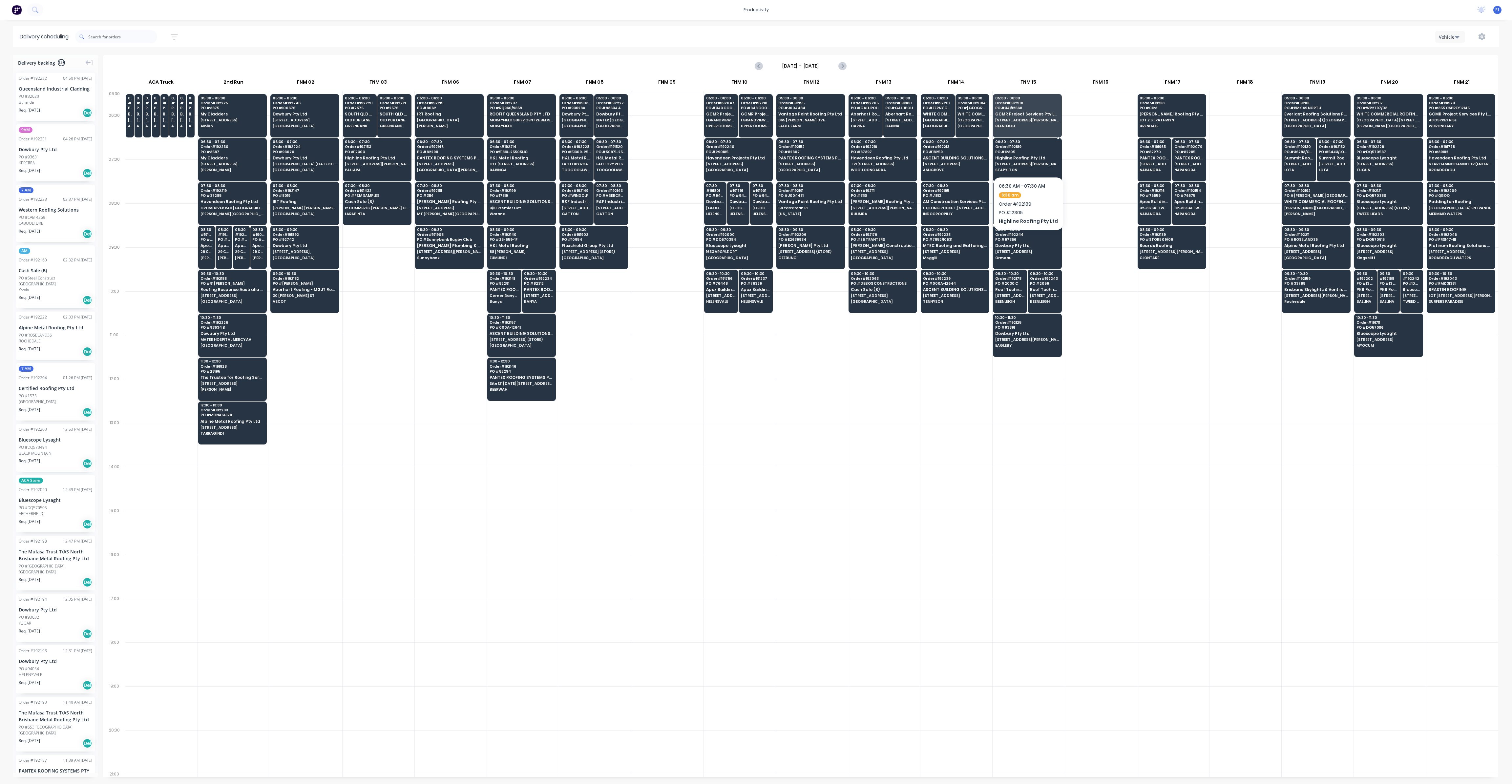
click at [1025, 168] on span "STAPYLTON" at bounding box center [1027, 170] width 63 height 4
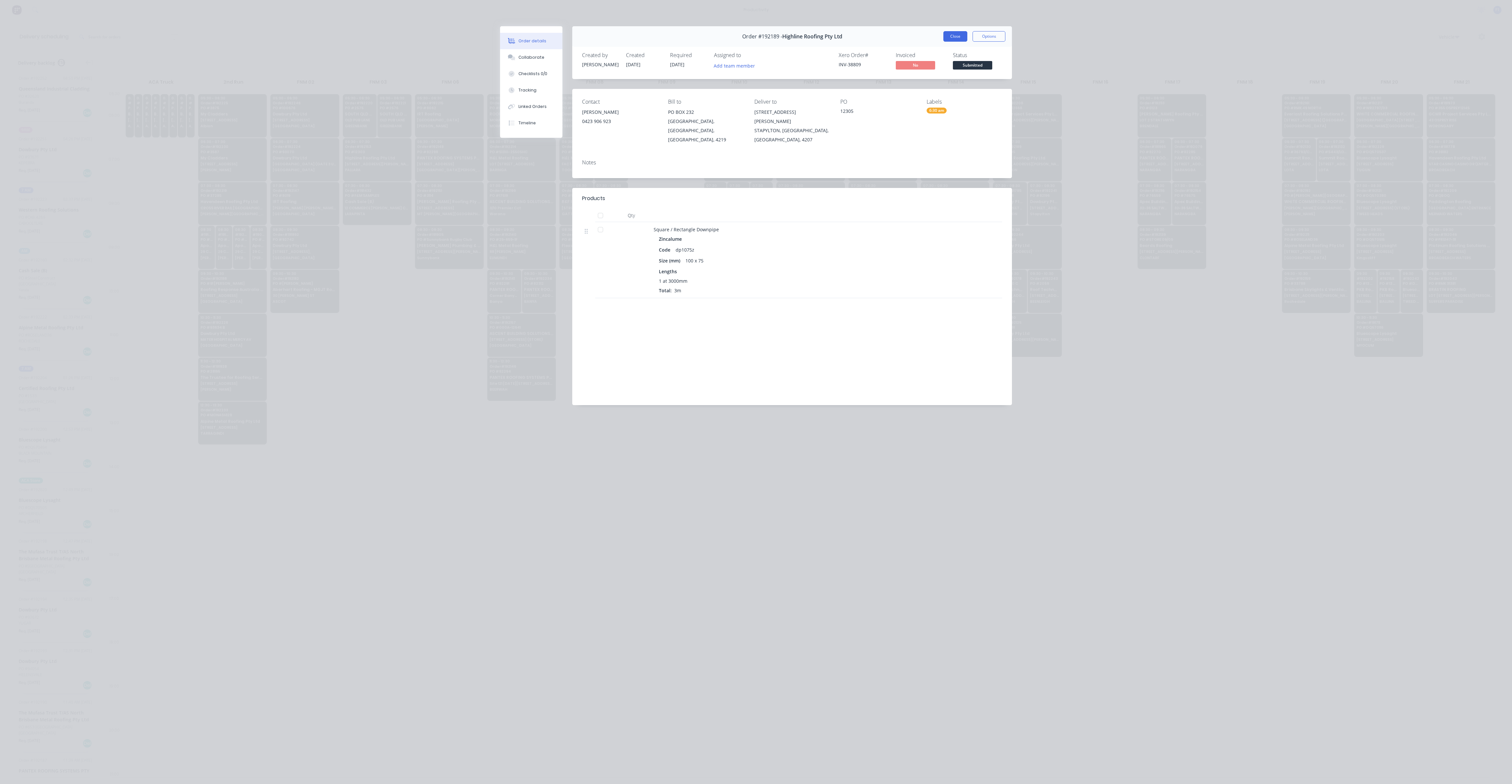
click at [960, 41] on button "Close" at bounding box center [955, 36] width 24 height 11
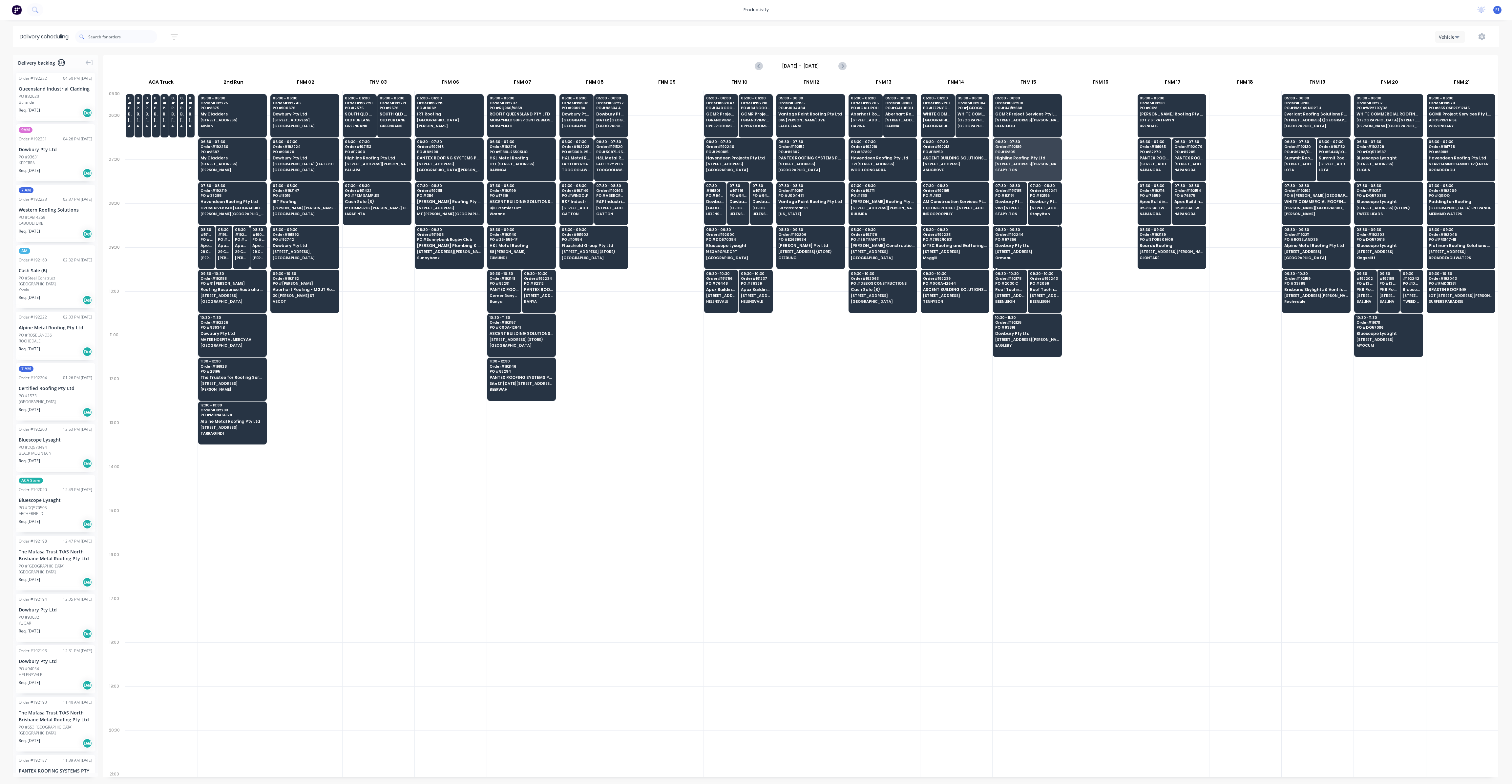
click at [1017, 259] on div "08:30 - 09:30 Order # 192244 PO # 97366 Dowbury Pty Ltd 82 Prairie Rd Ormeau" at bounding box center [1027, 244] width 68 height 37
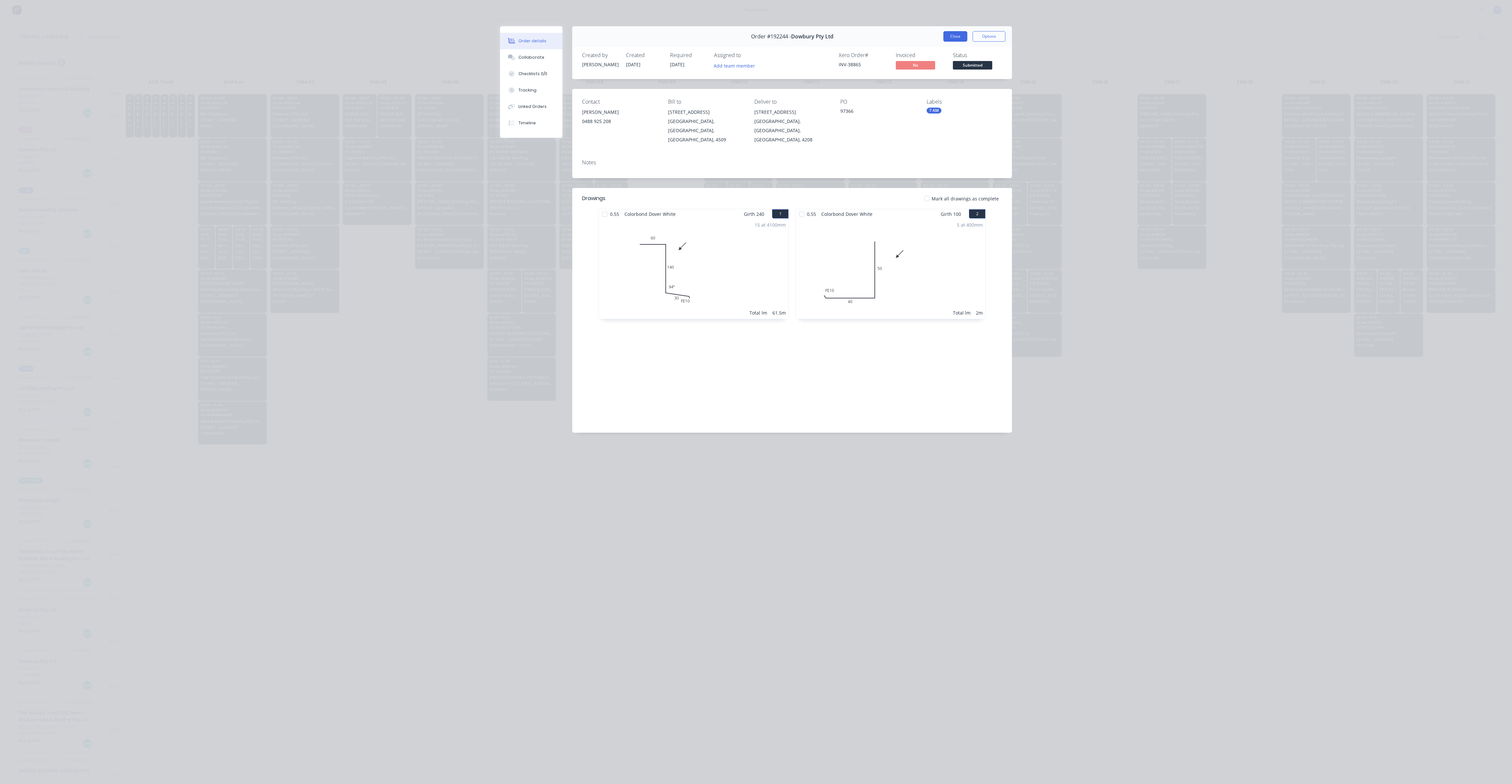
click at [963, 34] on button "Close" at bounding box center [955, 36] width 24 height 11
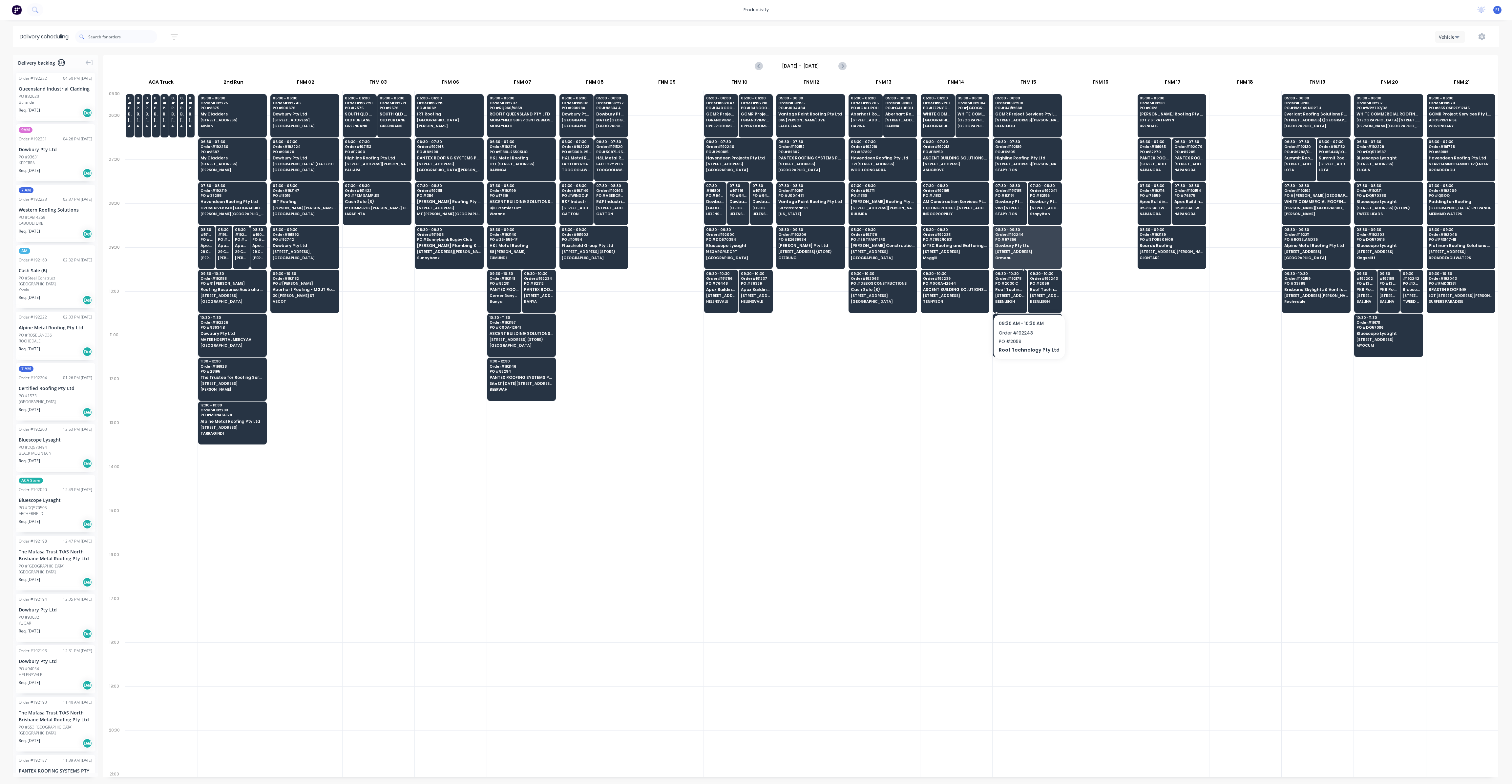
click at [1008, 291] on div "09:30 - 10:30 Order # 192178 PO # 2030 C Roof Technology Pty Ltd 2 LOCHLARNEY S…" at bounding box center [1010, 288] width 33 height 37
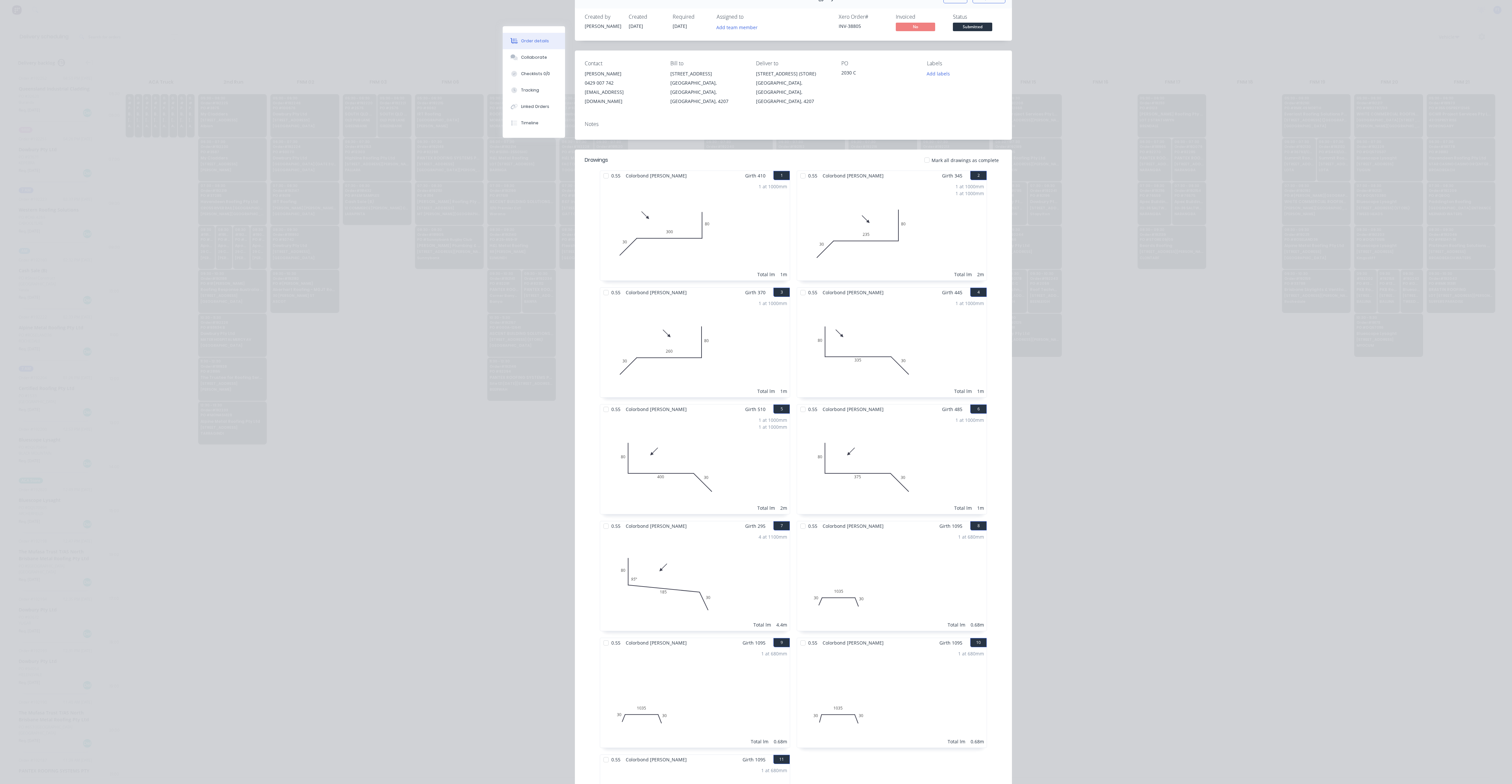
scroll to position [0, 0]
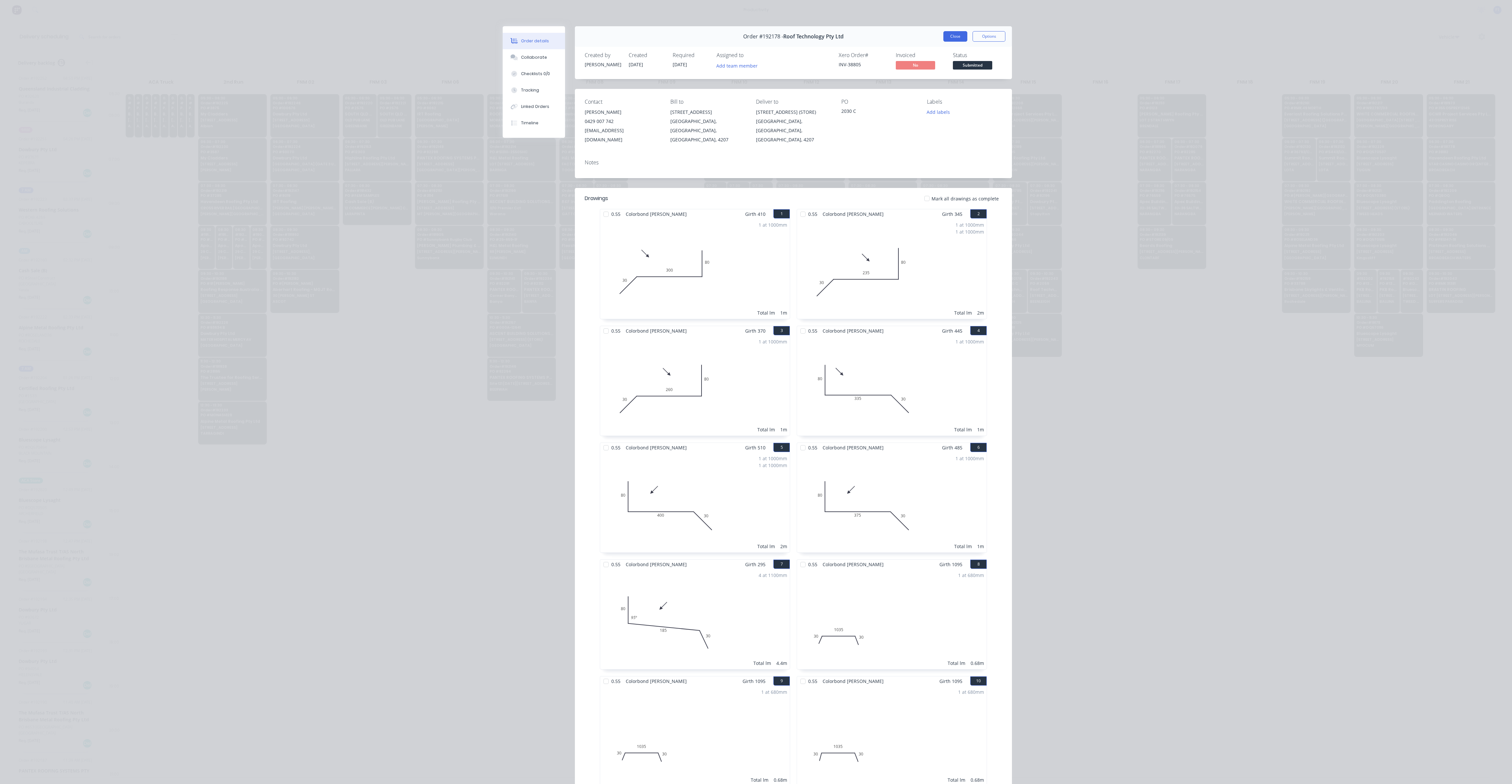
click at [954, 40] on button "Close" at bounding box center [955, 36] width 24 height 11
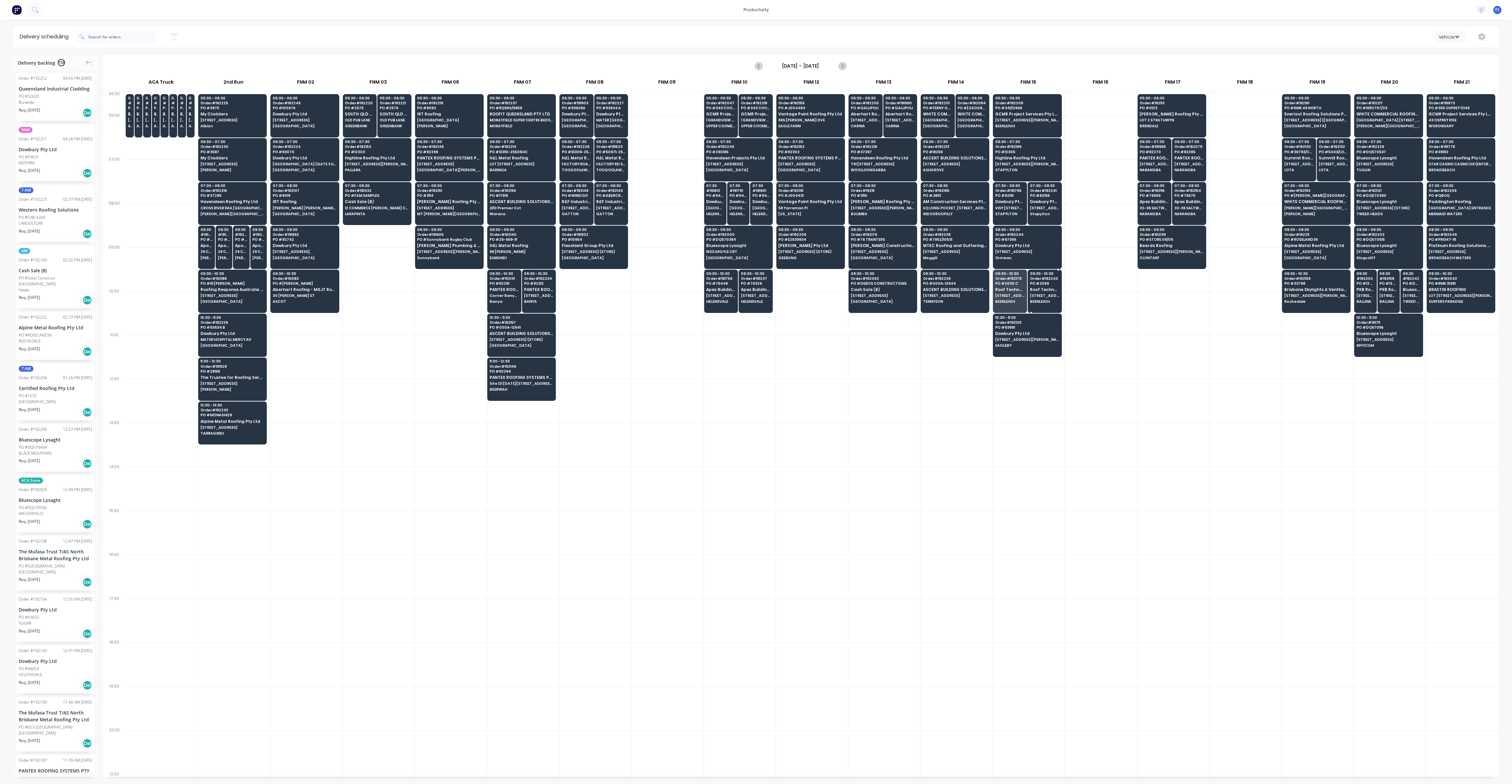
click at [1039, 288] on span "Roof Technology Pty Ltd" at bounding box center [1045, 289] width 29 height 4
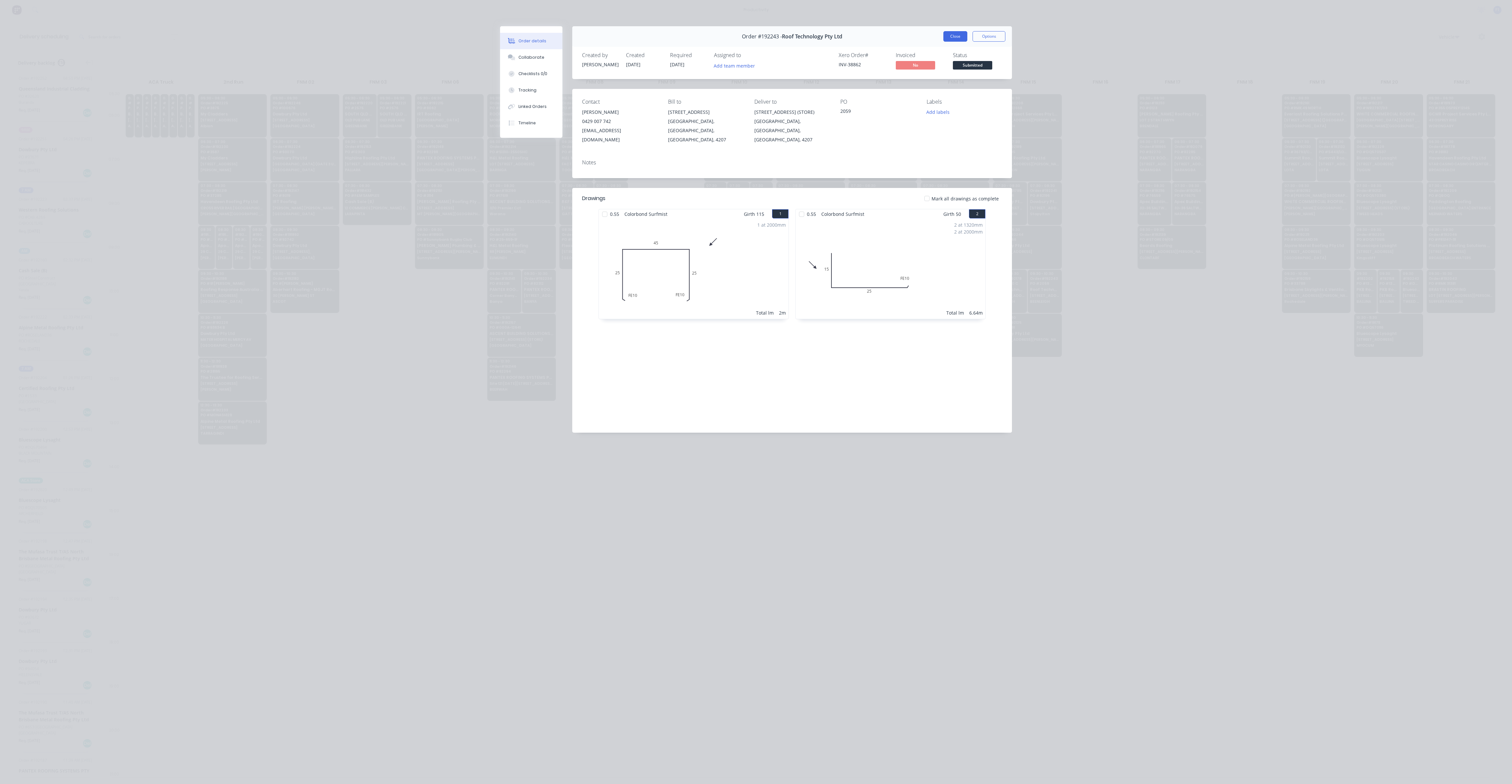
click at [956, 38] on button "Close" at bounding box center [955, 36] width 24 height 11
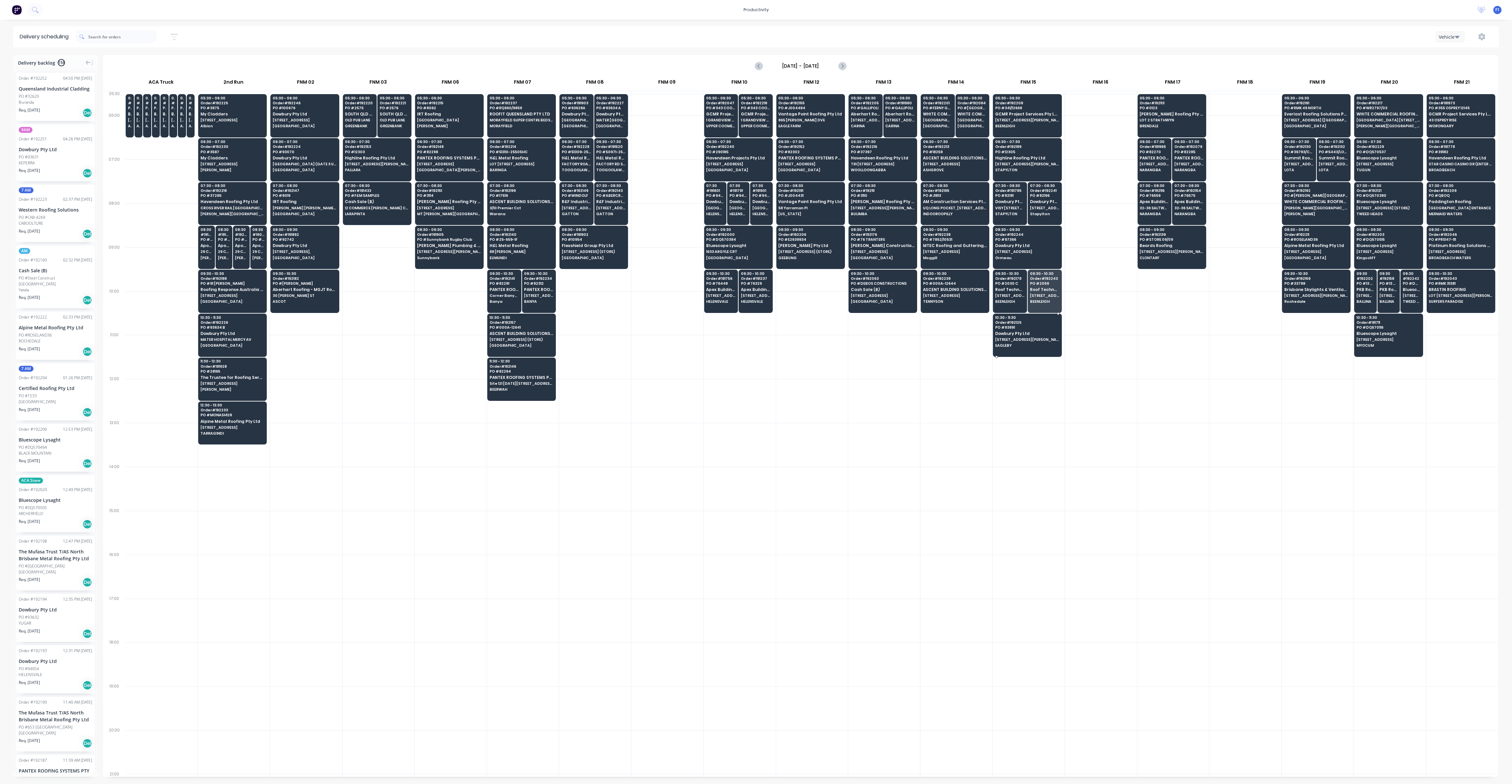
click at [1021, 346] on div "10:30 - 11:30 Order # 192125 PO # 93891 Dowbury Pty Ltd 61 ALBERT ST EAGLEBY" at bounding box center [1027, 332] width 68 height 37
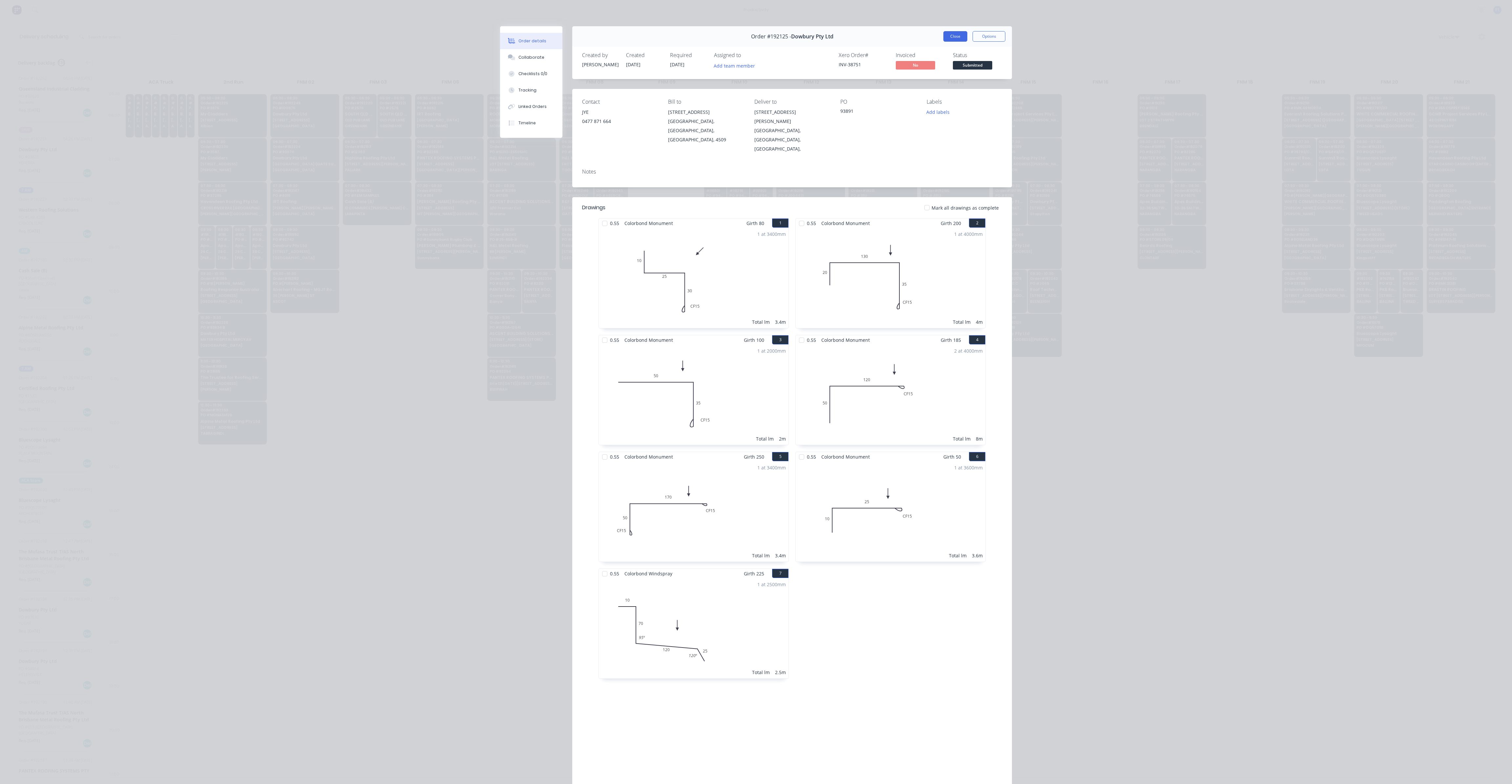
click at [949, 35] on button "Close" at bounding box center [955, 36] width 24 height 11
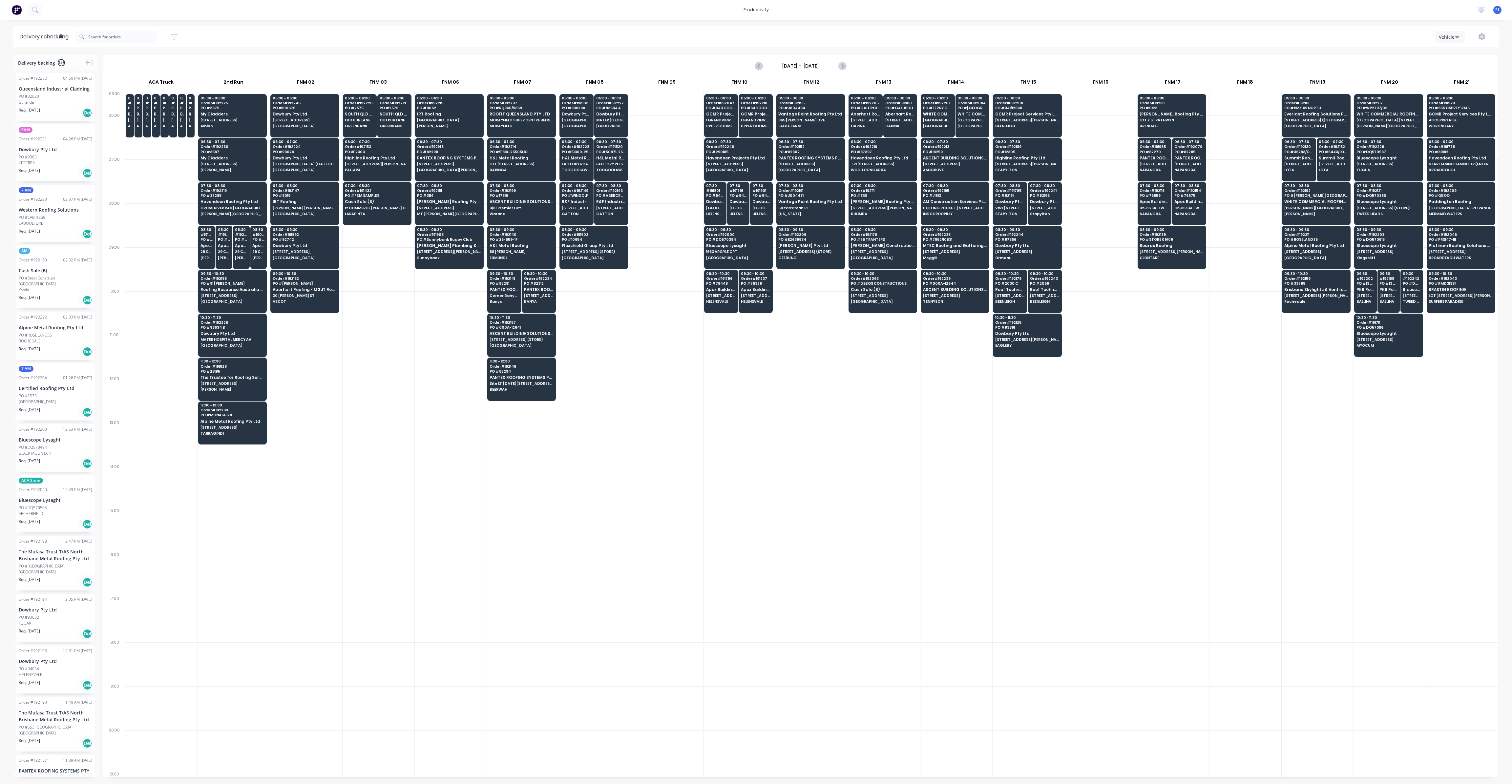
click at [833, 370] on div at bounding box center [812, 357] width 72 height 44
click at [367, 118] on div "05:30 - 06:30 Order # 192220 PO # 2575 SOUTH QLD ROOFING PTY LTD OLD PUB LANE G…" at bounding box center [360, 112] width 33 height 37
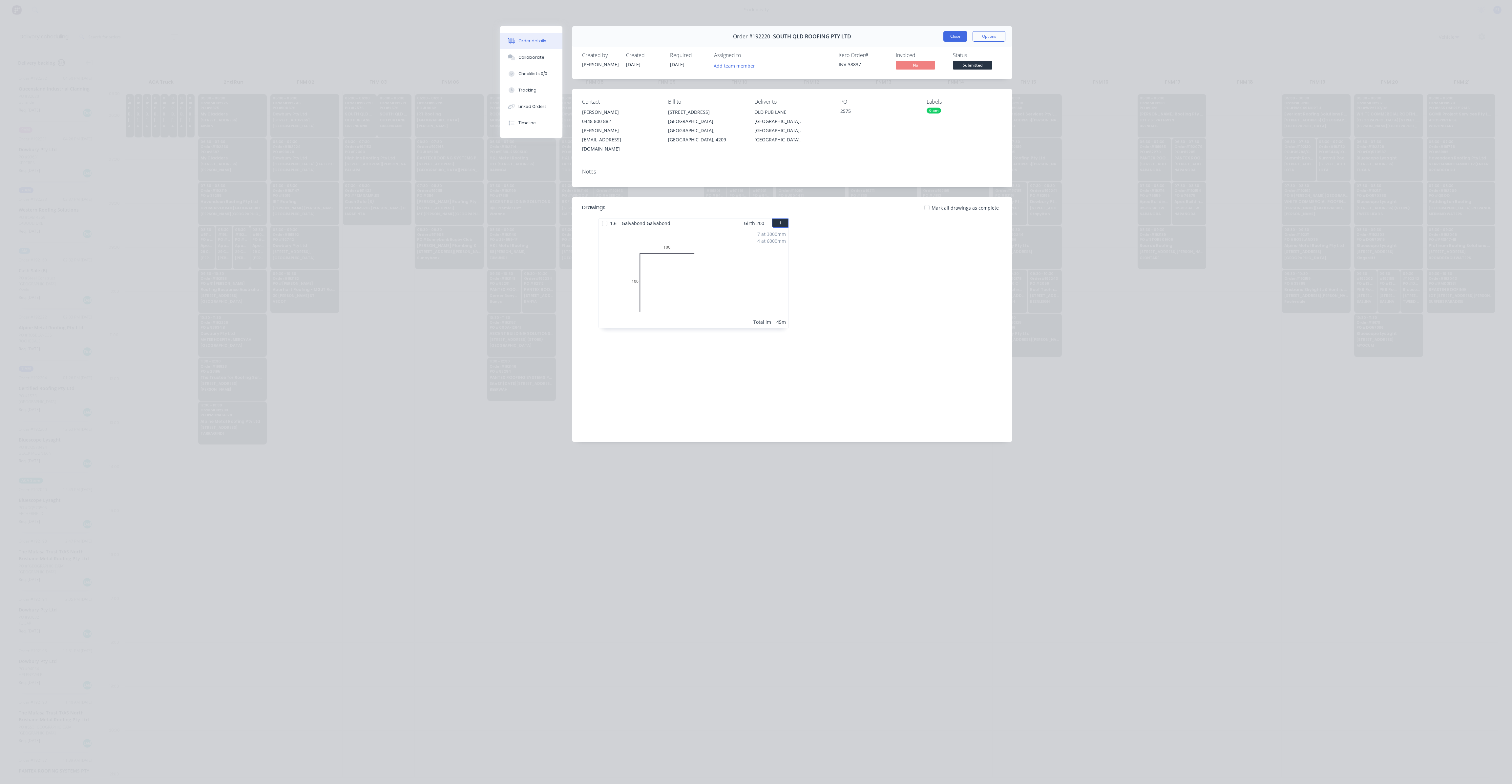
click at [951, 37] on button "Close" at bounding box center [955, 36] width 24 height 11
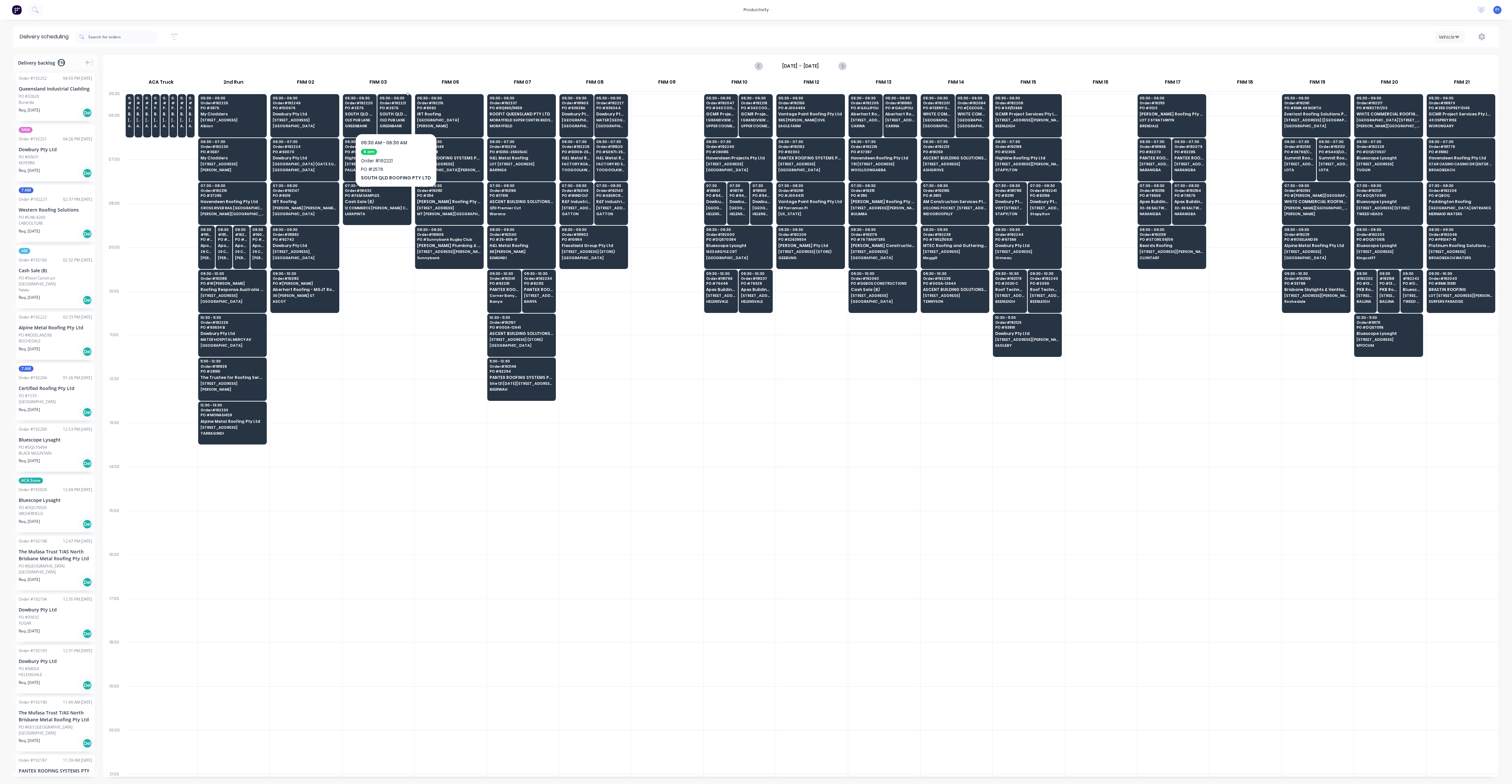
click at [393, 115] on span "SOUTH QLD ROOFING PTY LTD" at bounding box center [394, 114] width 29 height 4
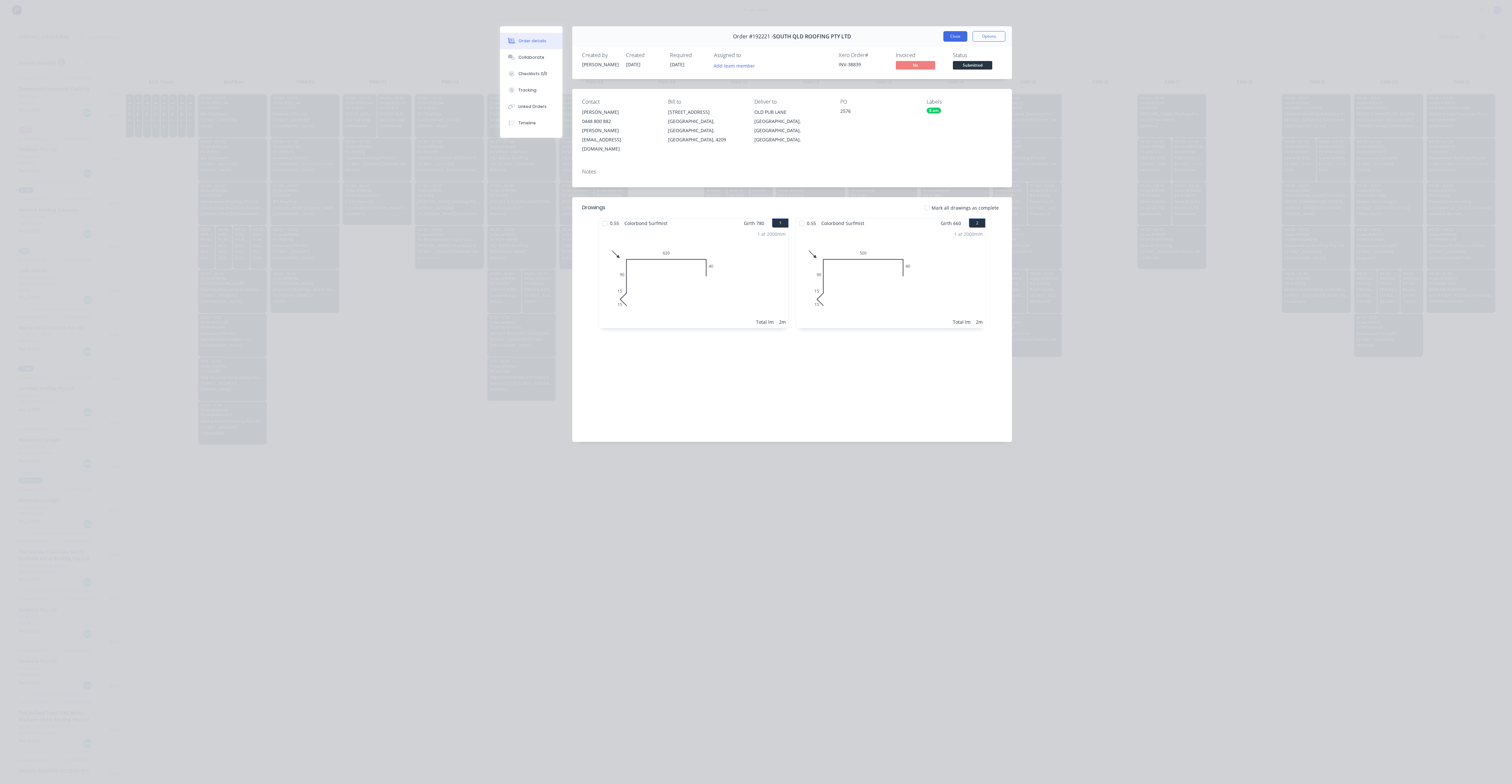
click at [950, 34] on button "Close" at bounding box center [955, 36] width 24 height 11
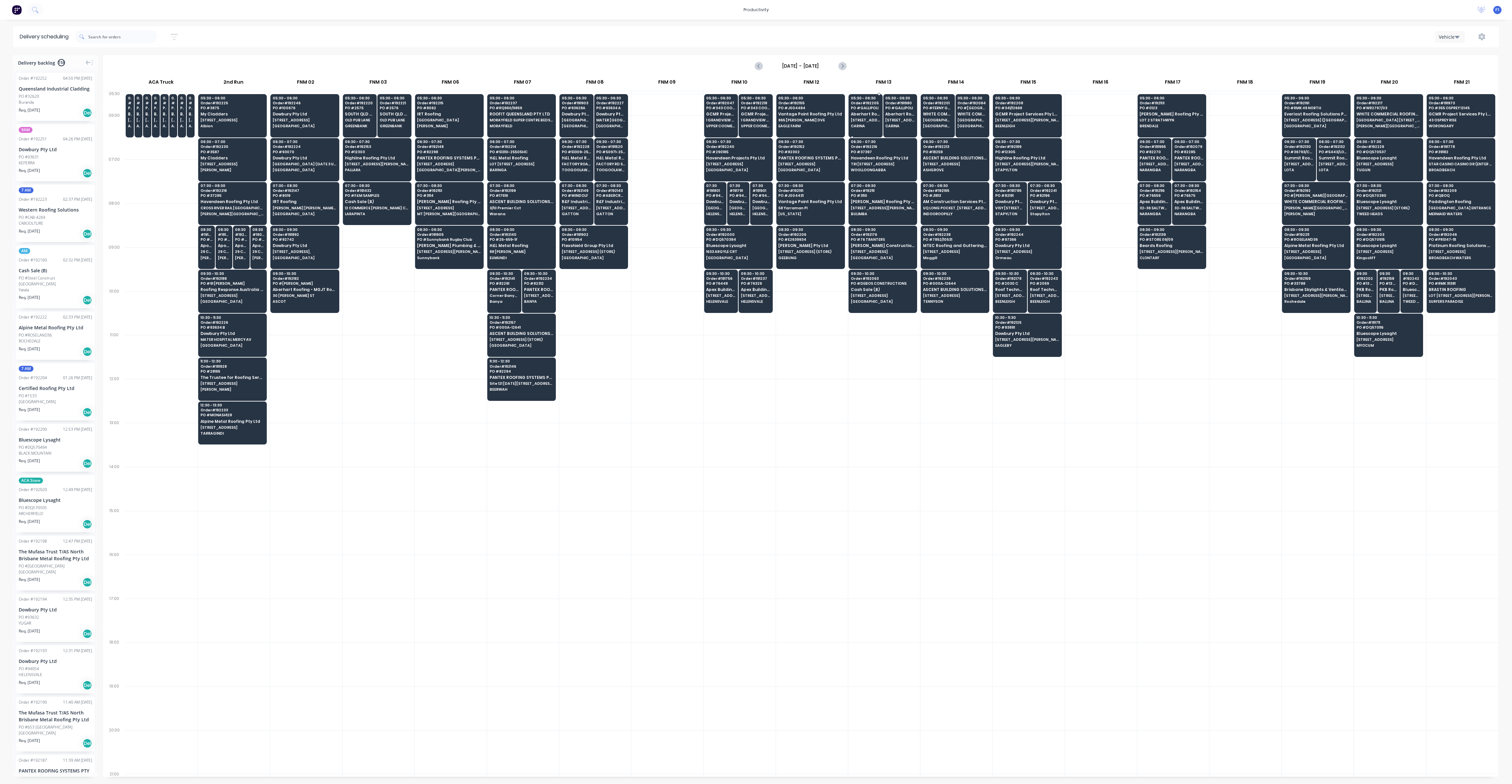
click at [870, 120] on span "[STREET_ADDRESS]" at bounding box center [866, 120] width 29 height 4
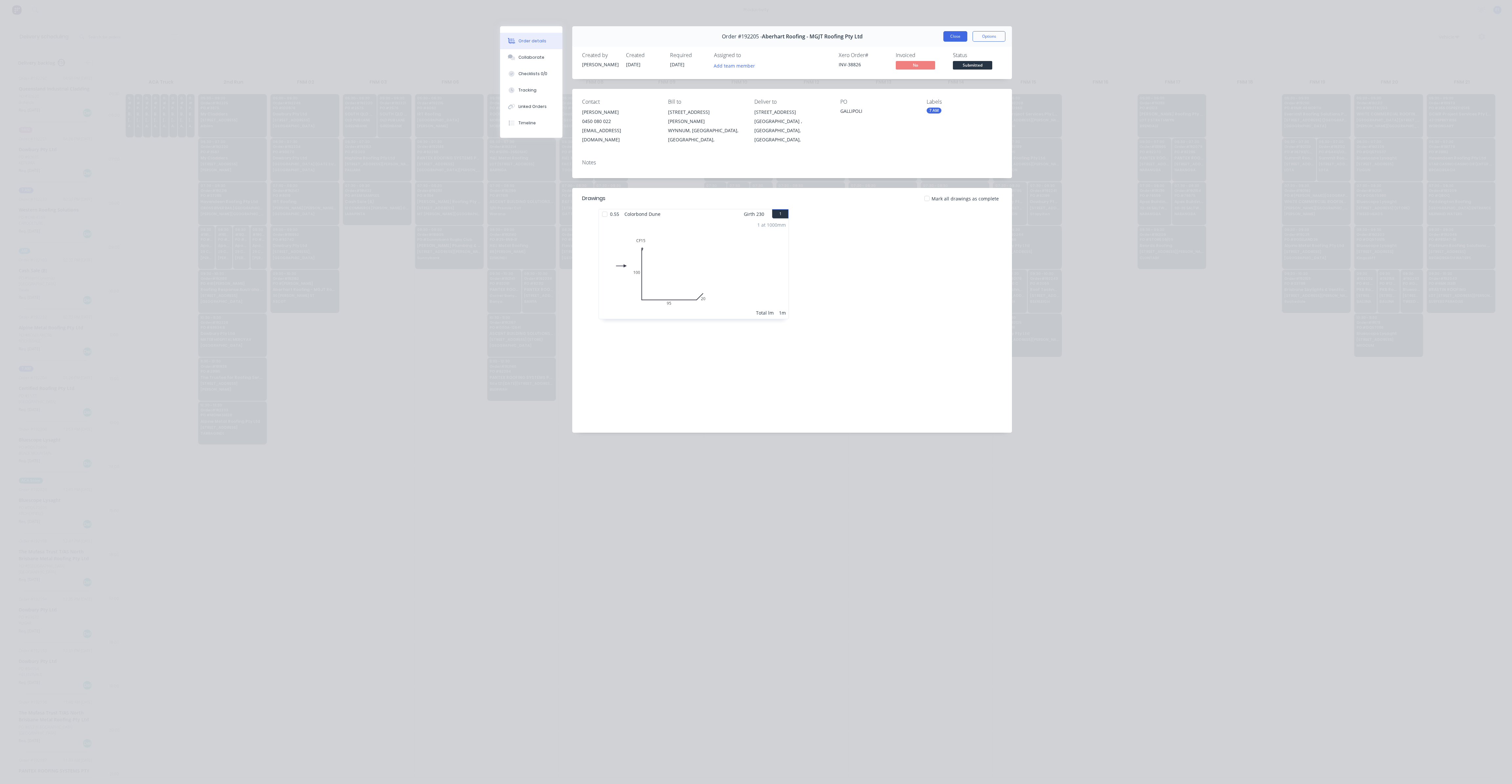
click at [950, 36] on button "Close" at bounding box center [955, 36] width 24 height 11
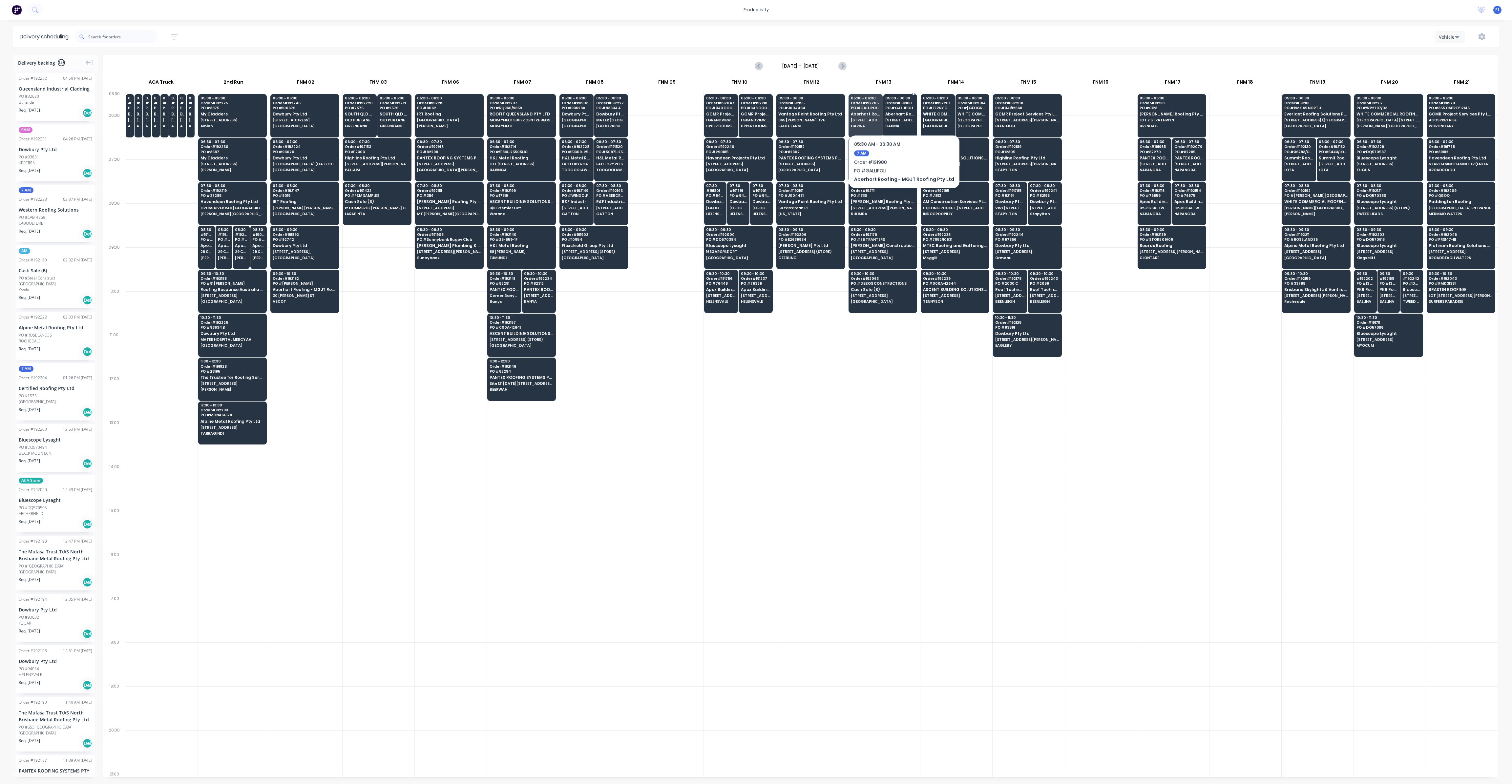
click at [899, 115] on span "Aberhart Roofing - MGJT Roofing Pty Ltd" at bounding box center [900, 114] width 29 height 4
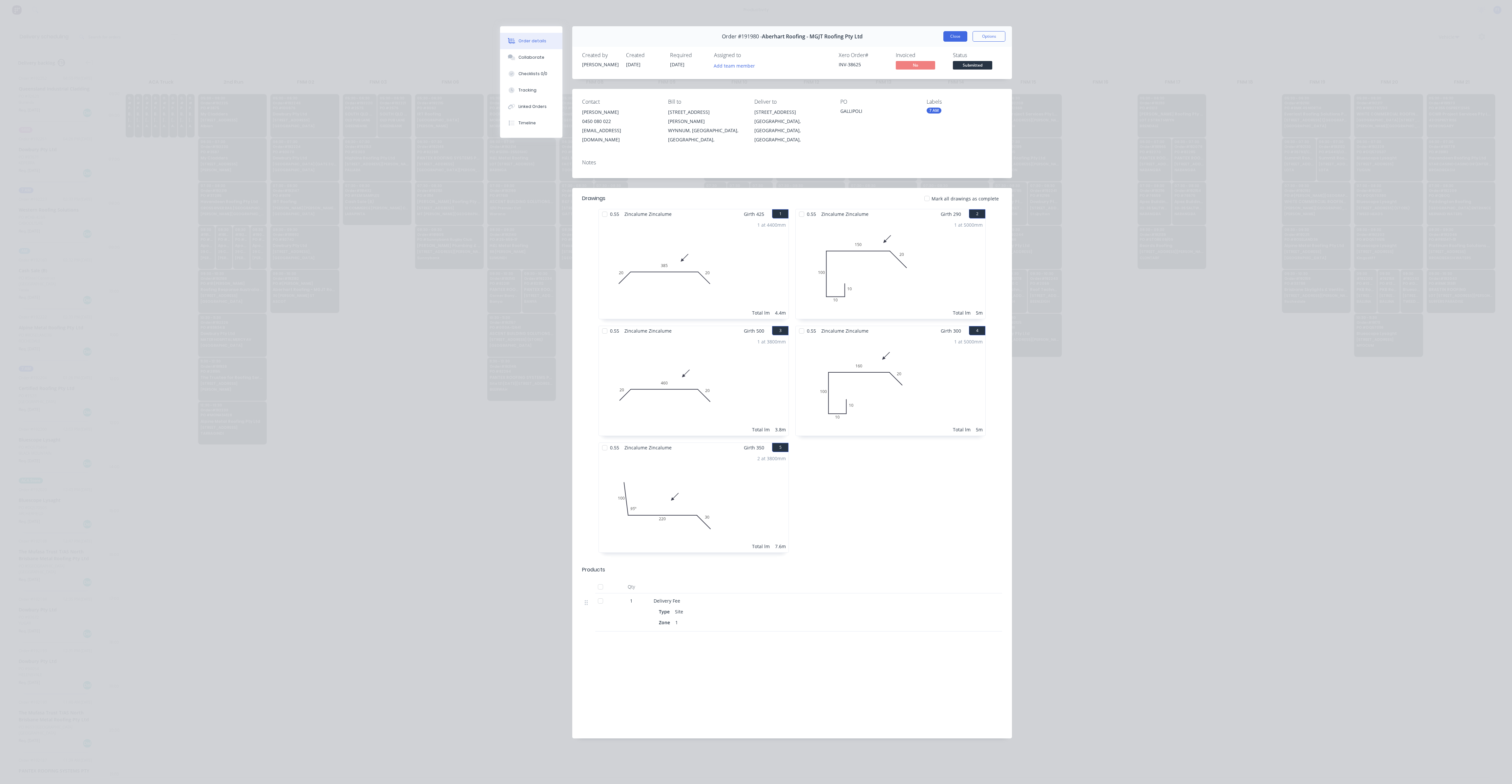
click at [952, 38] on button "Close" at bounding box center [955, 36] width 24 height 11
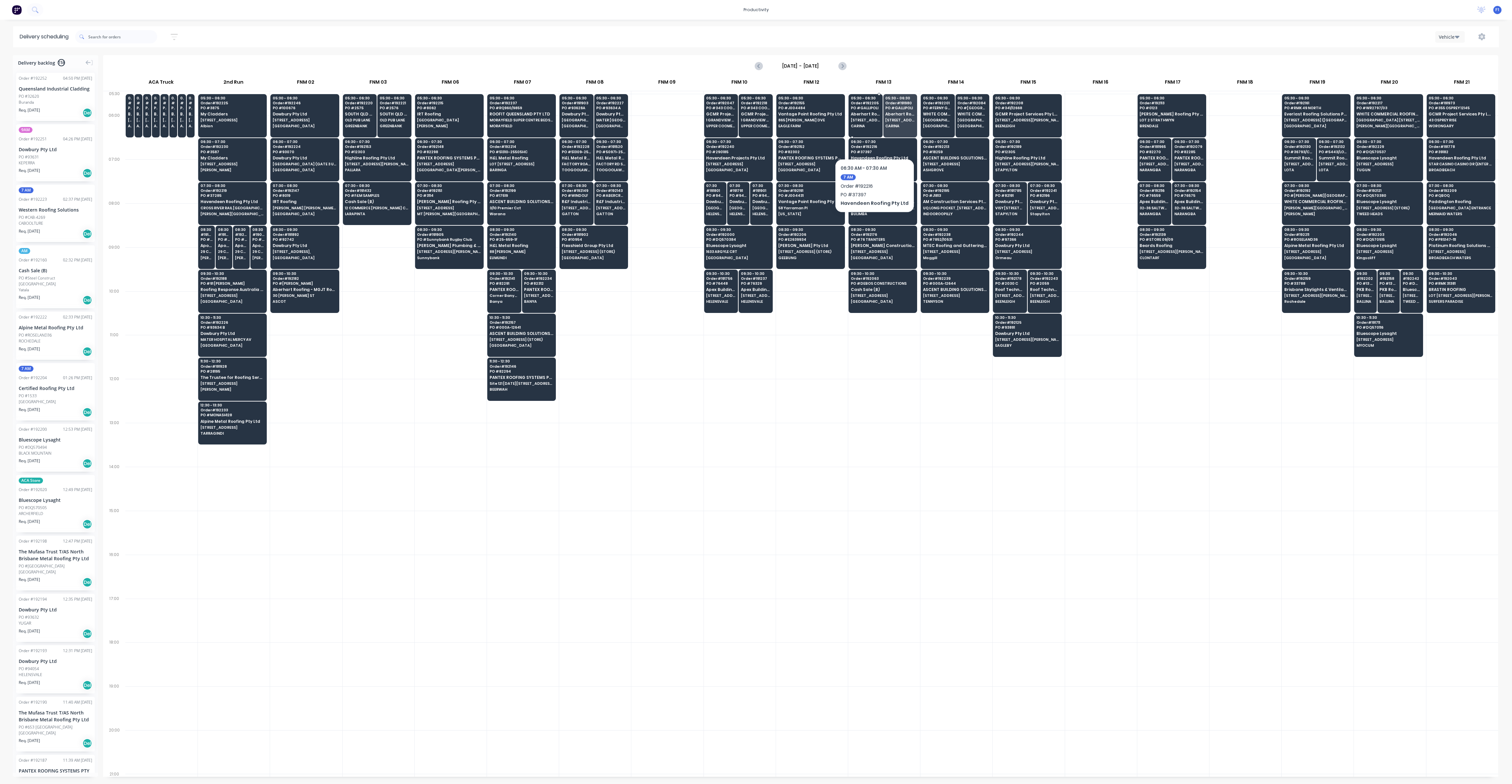
click at [859, 116] on span "Aberhart Roofing - MGJT Roofing Pty Ltd" at bounding box center [866, 114] width 29 height 4
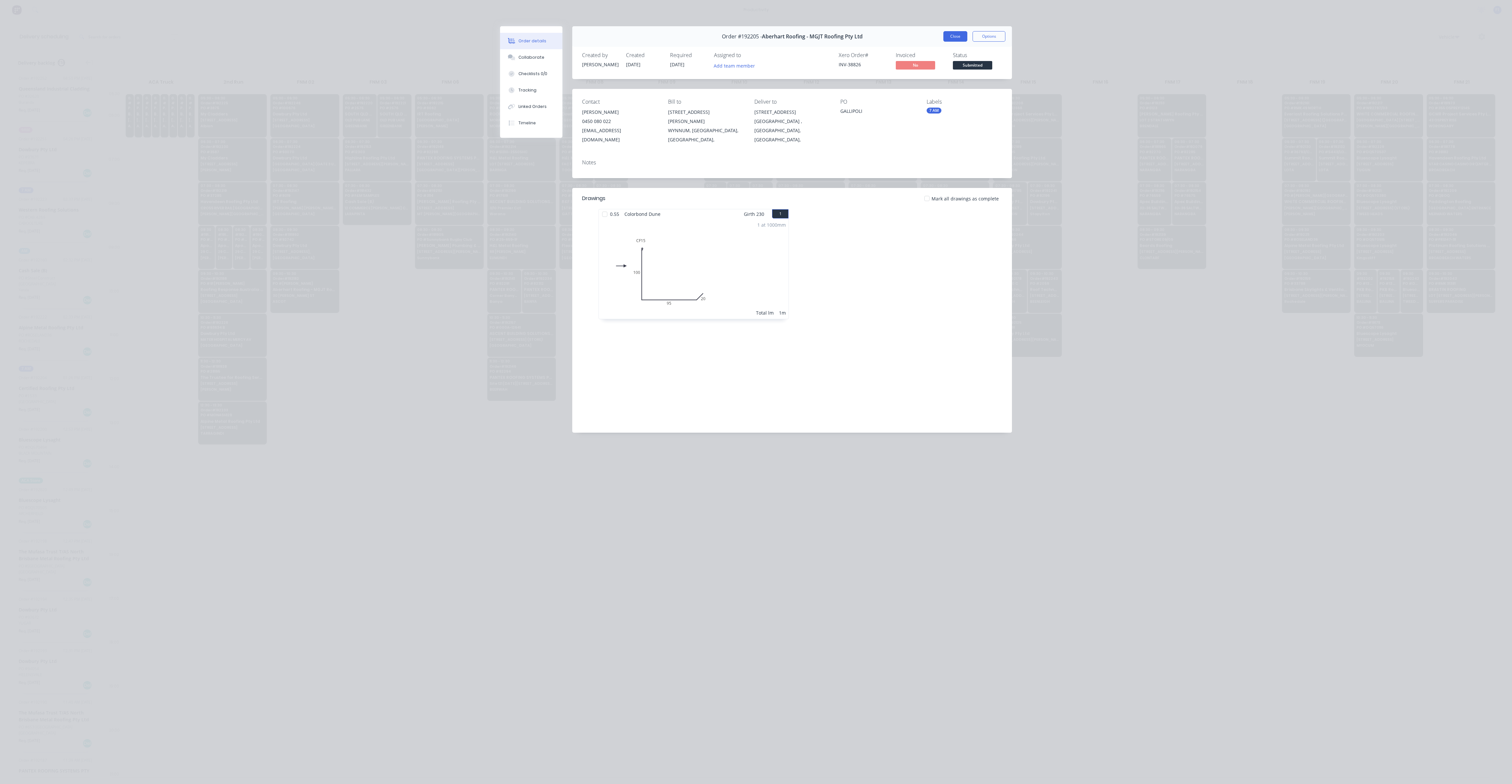
click at [947, 39] on button "Close" at bounding box center [955, 36] width 24 height 11
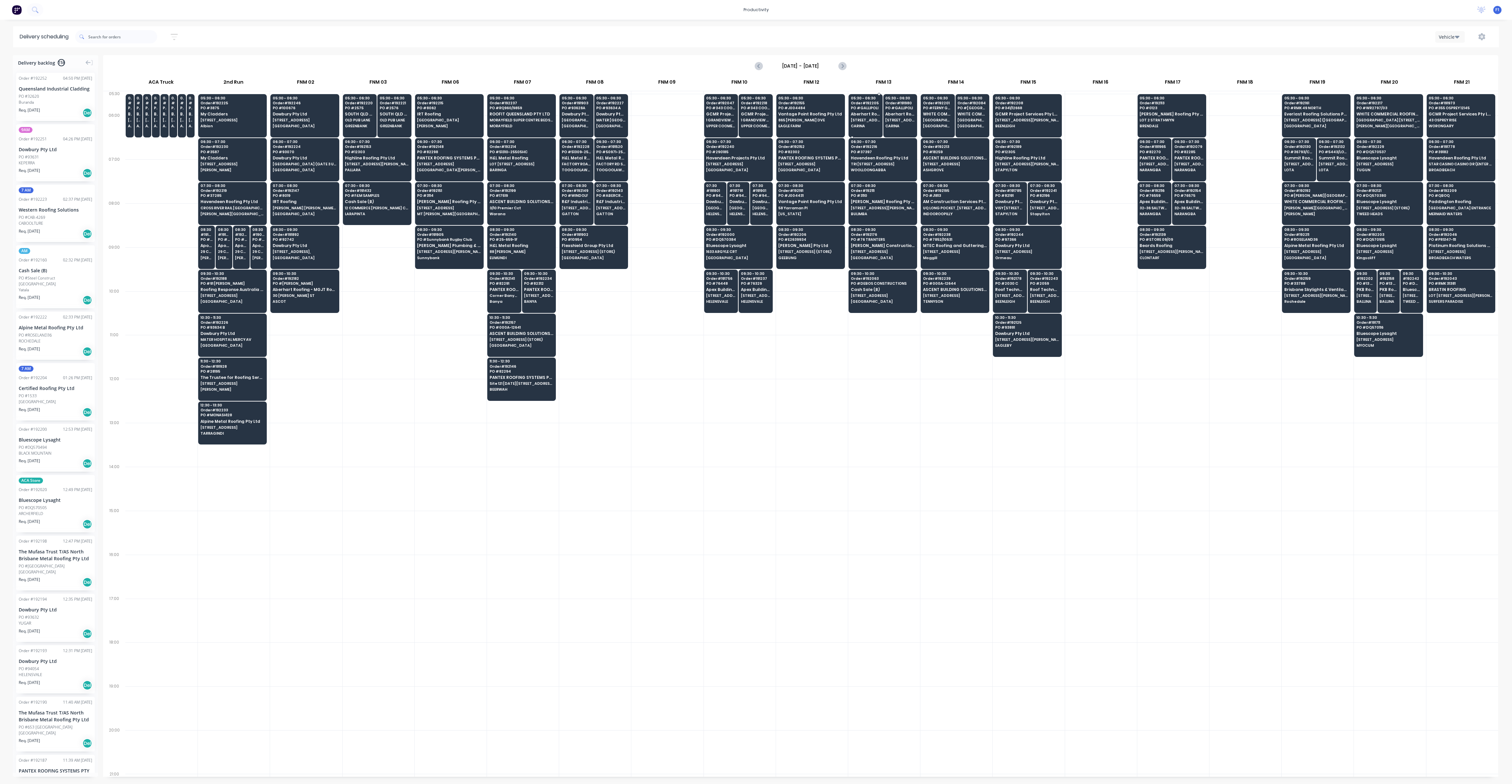
click at [856, 119] on span "[STREET_ADDRESS]" at bounding box center [866, 120] width 29 height 4
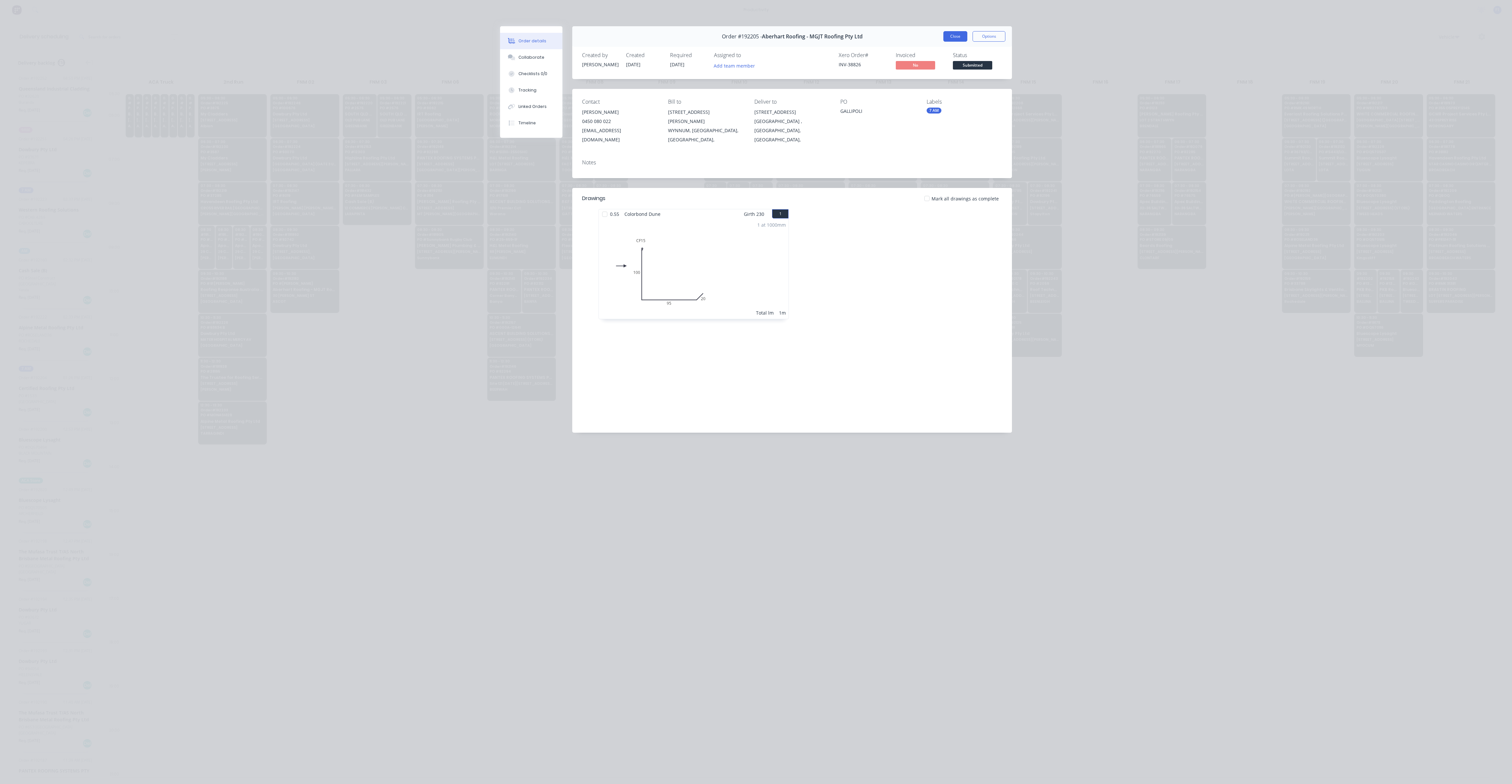
click at [947, 38] on button "Close" at bounding box center [955, 36] width 24 height 11
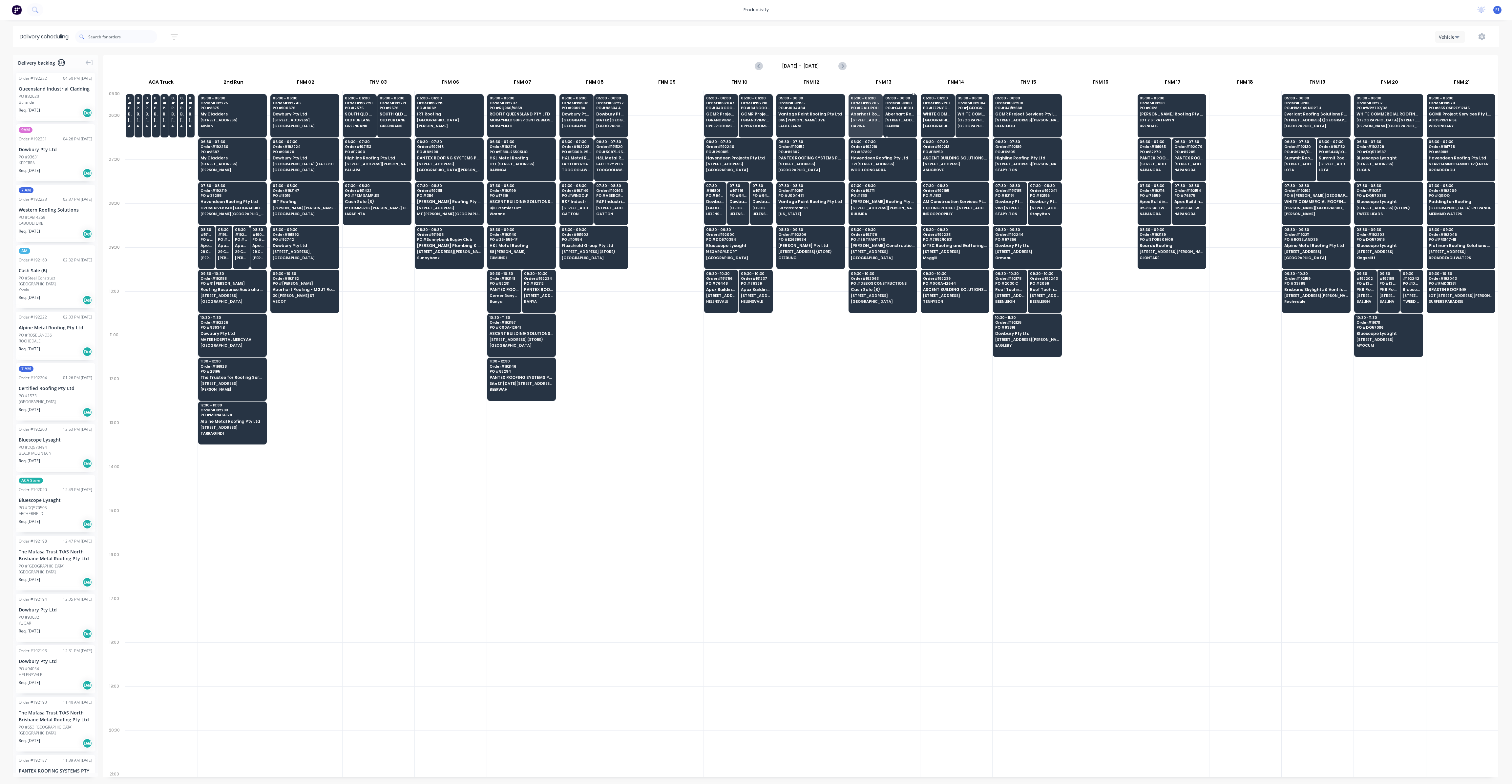
click at [902, 121] on span "[STREET_ADDRESS]" at bounding box center [900, 120] width 29 height 4
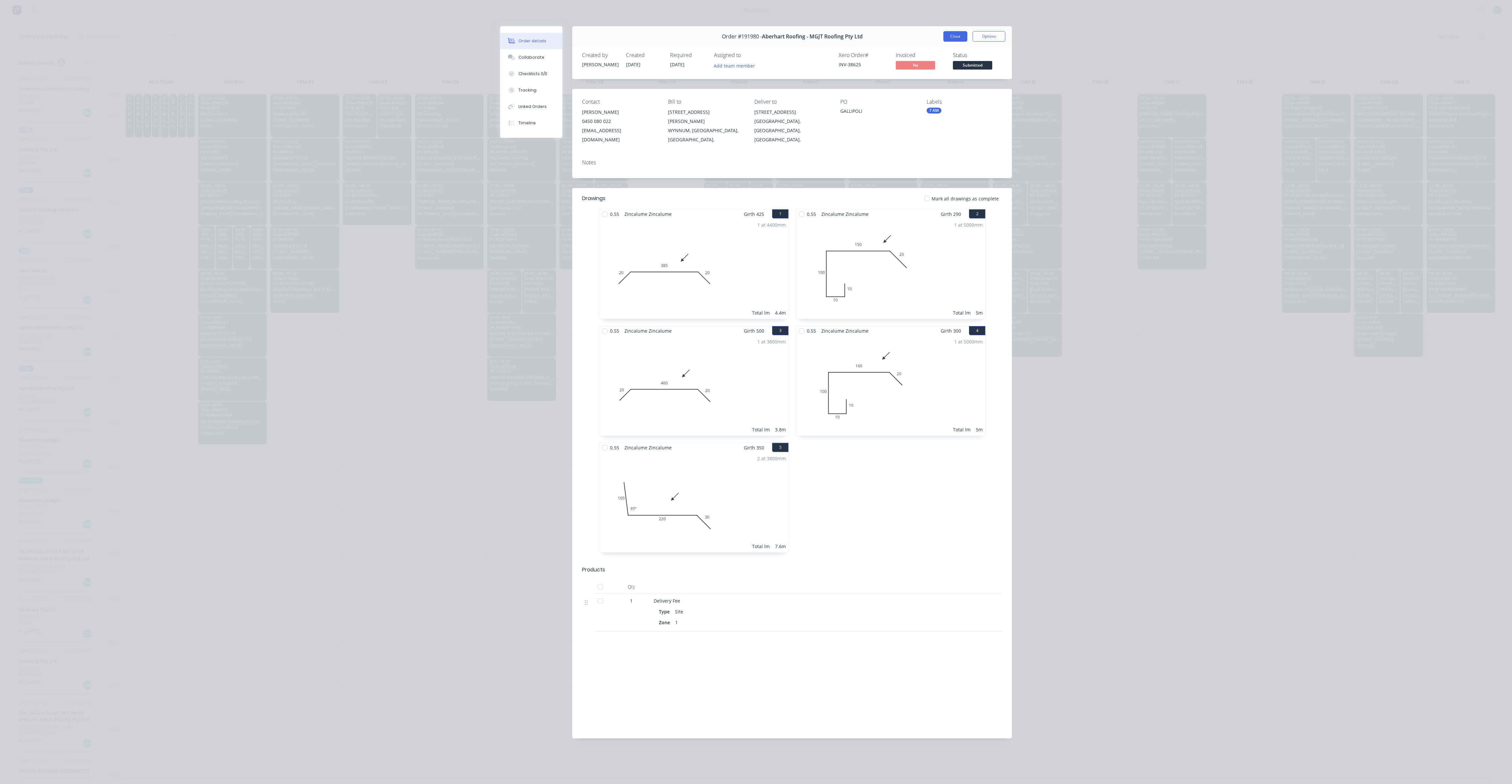
click at [957, 35] on button "Close" at bounding box center [955, 36] width 24 height 11
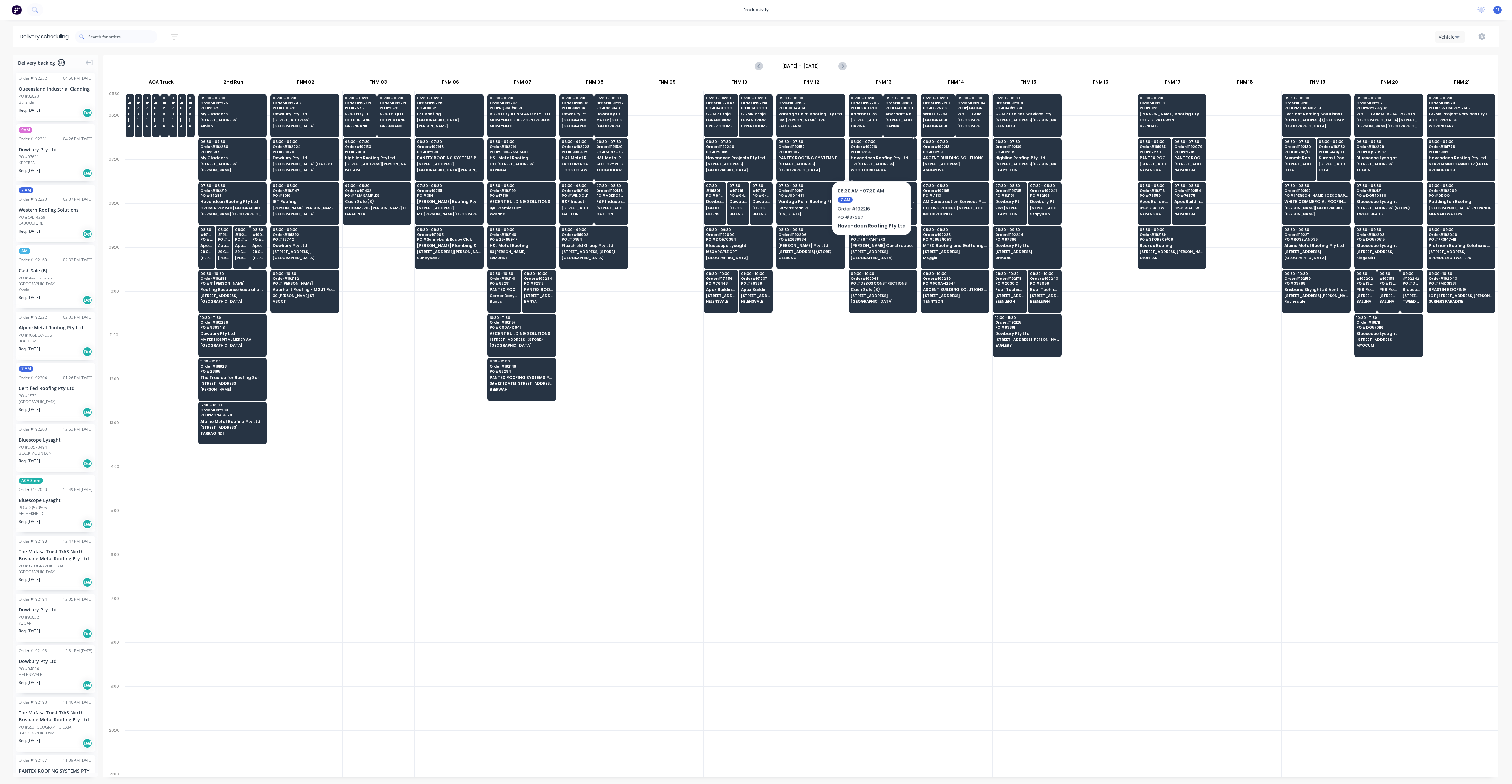
click at [869, 162] on span "TRI [STREET_ADDRESS]" at bounding box center [883, 164] width 63 height 4
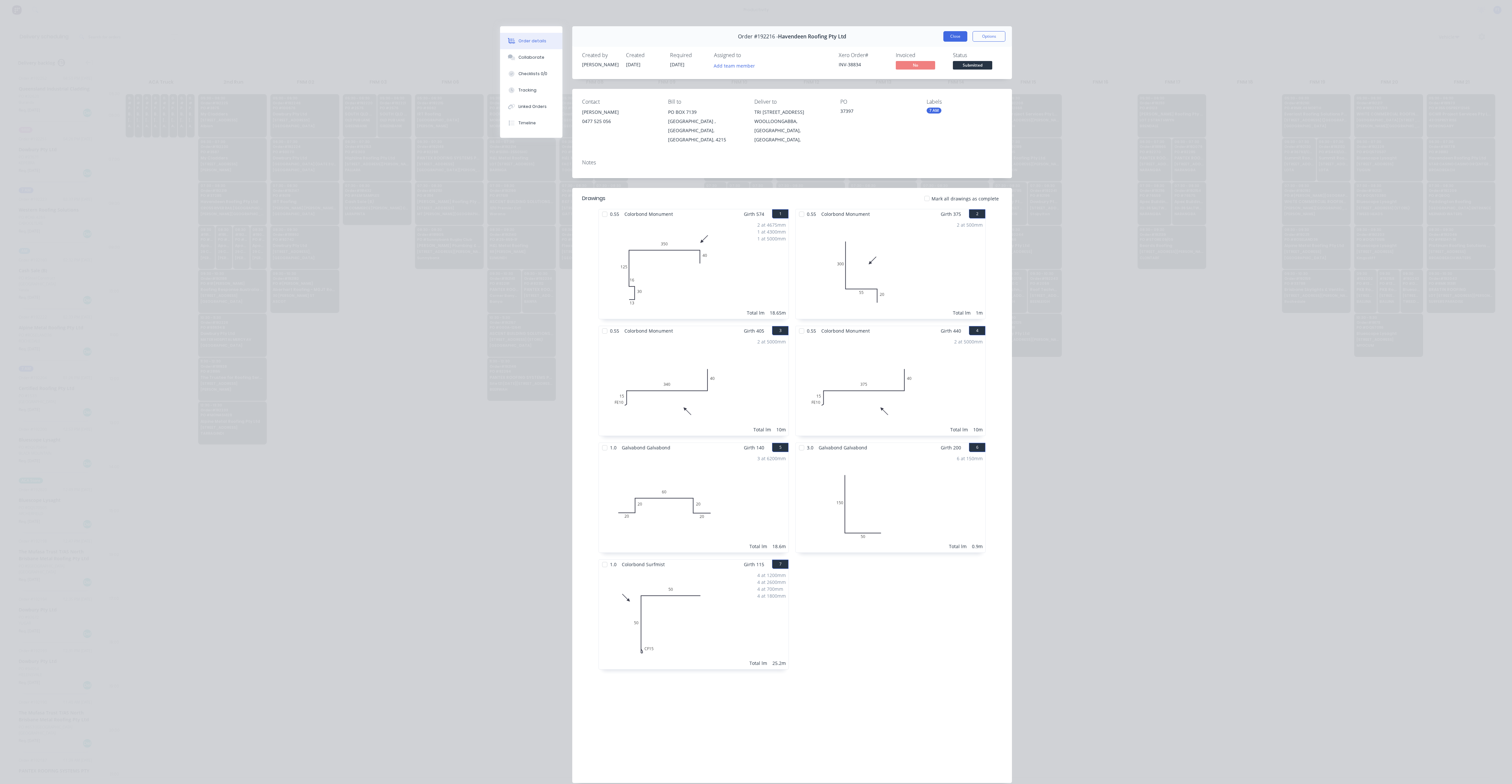
click at [952, 37] on button "Close" at bounding box center [955, 36] width 24 height 11
